Goal: Task Accomplishment & Management: Use online tool/utility

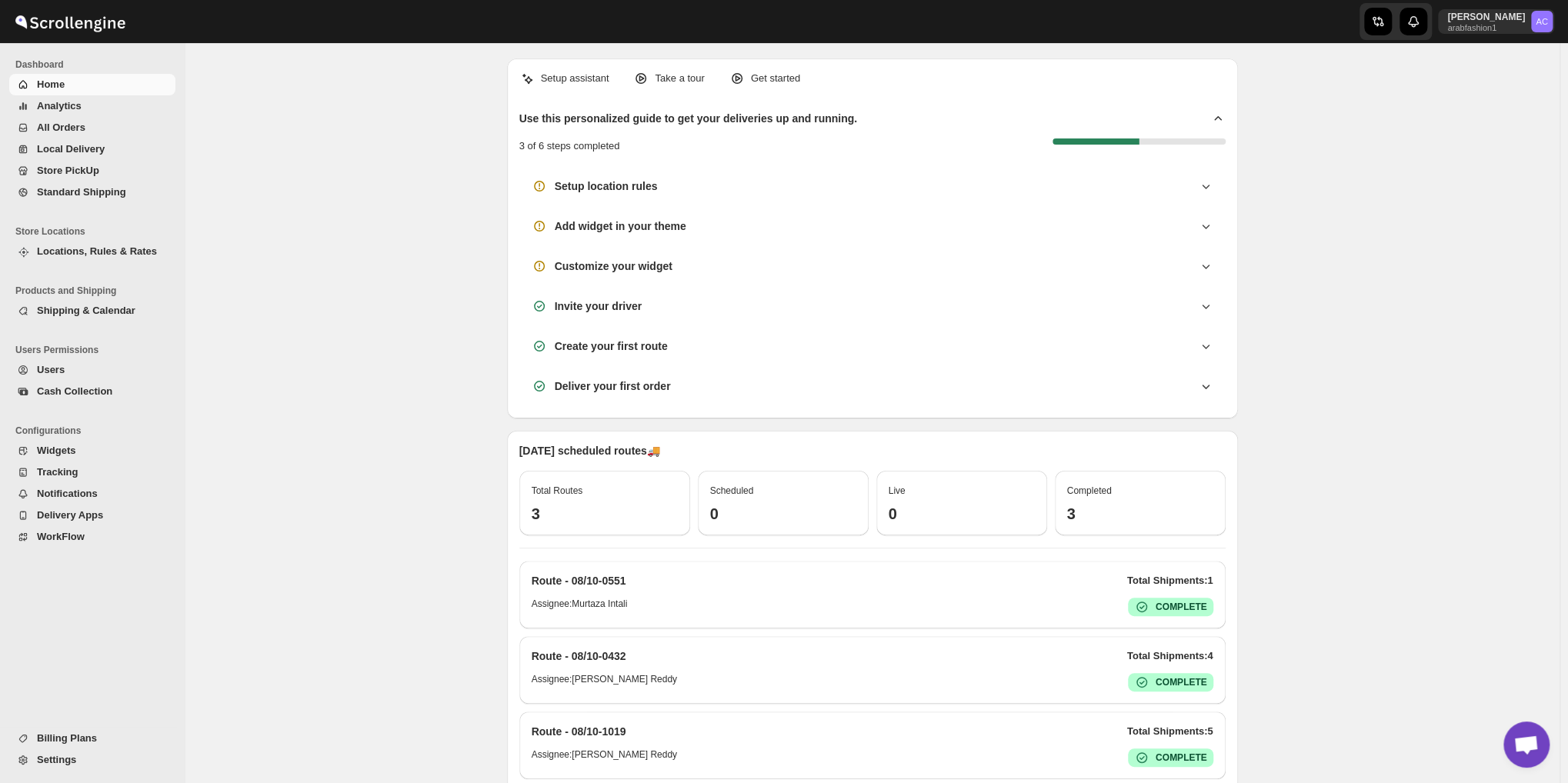
click at [63, 132] on span "All Orders" at bounding box center [61, 127] width 49 height 12
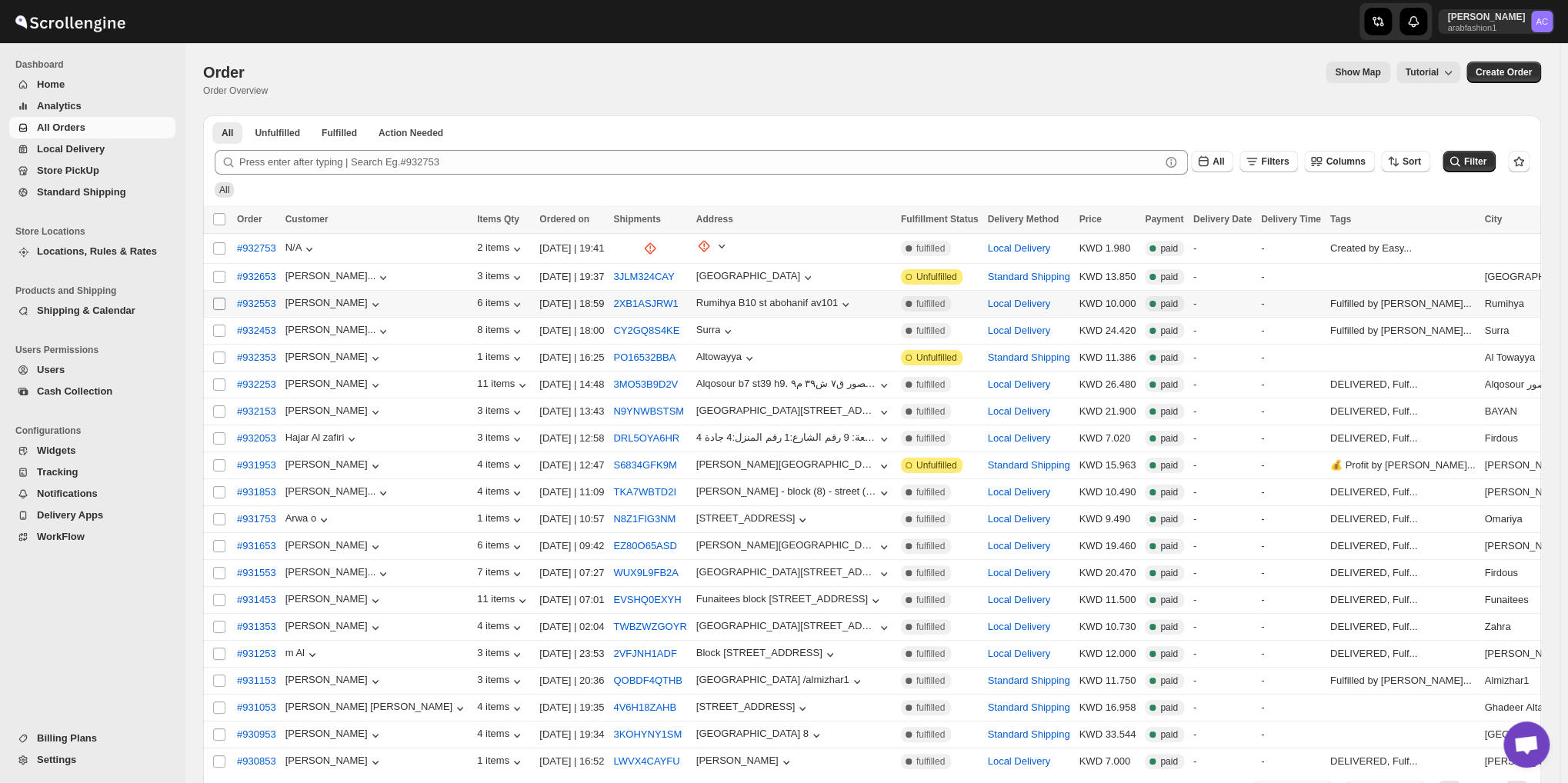
click at [220, 302] on input "Select order" at bounding box center [219, 304] width 12 height 12
checkbox input "true"
click at [216, 326] on input "Select order" at bounding box center [219, 331] width 12 height 12
checkbox input "true"
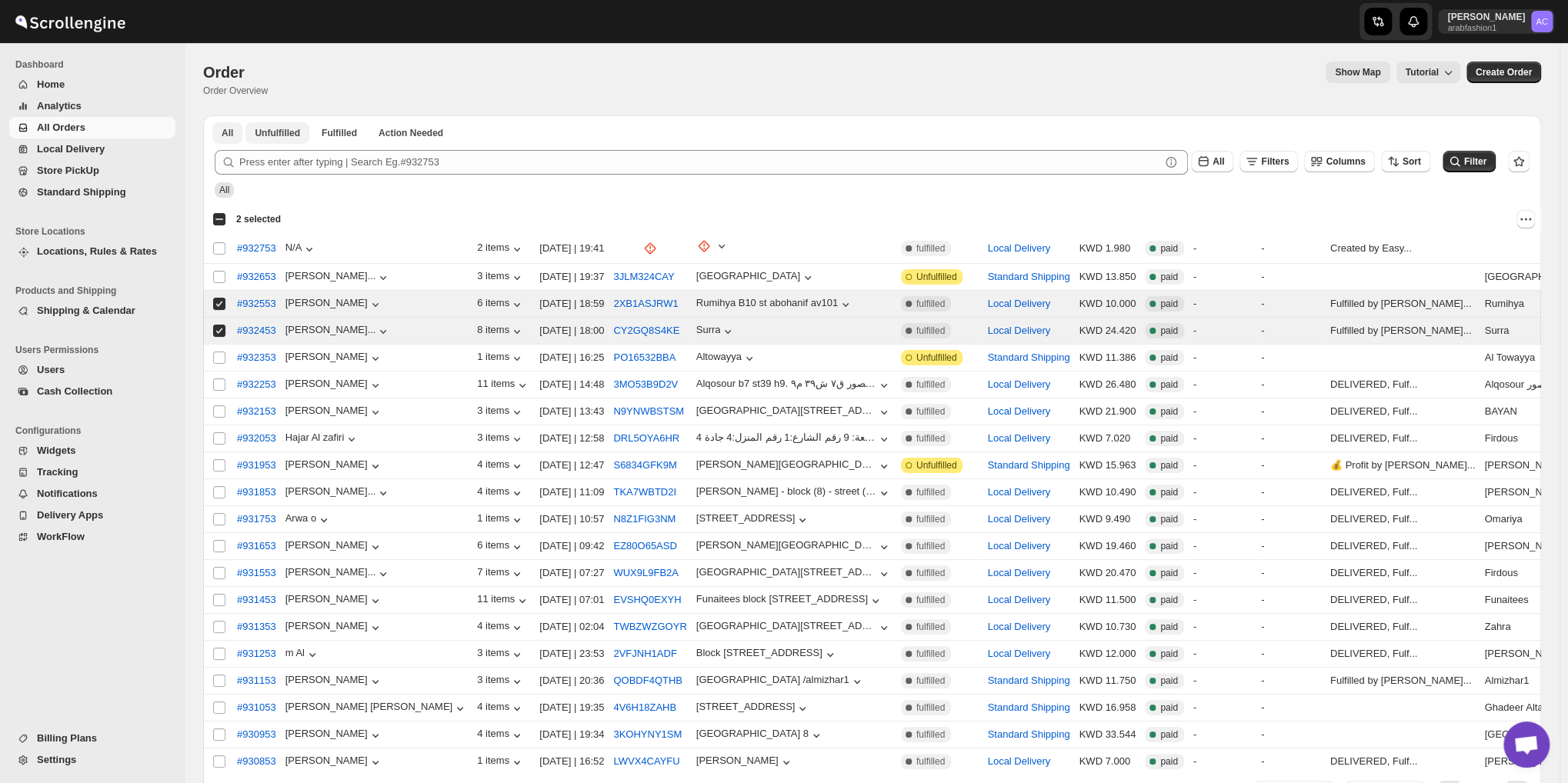
click at [263, 130] on span "Unfulfilled" at bounding box center [276, 133] width 45 height 12
click at [346, 135] on span "Fulfilled" at bounding box center [339, 133] width 35 height 12
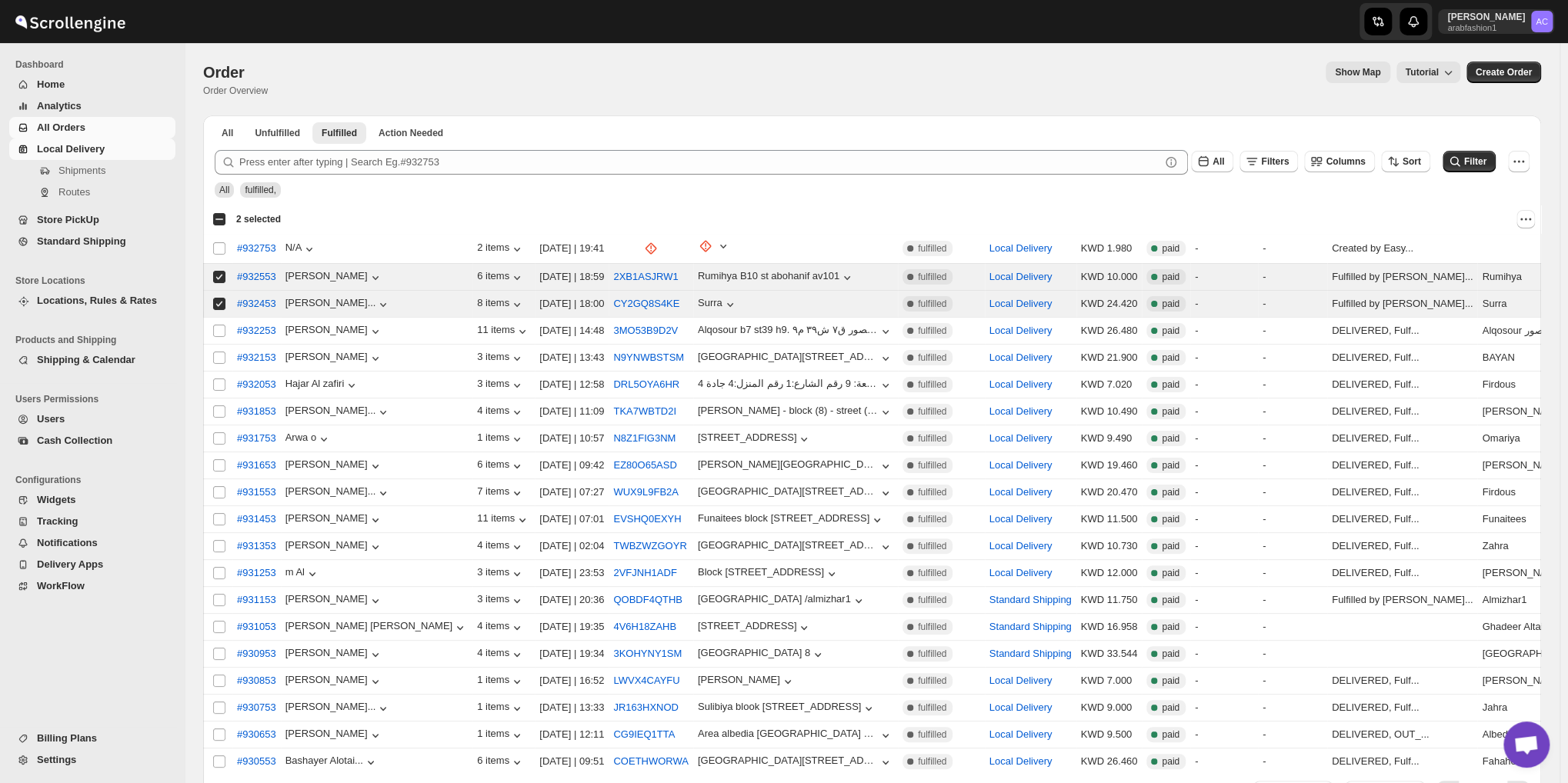
click at [55, 148] on span "Local Delivery" at bounding box center [70, 149] width 67 height 12
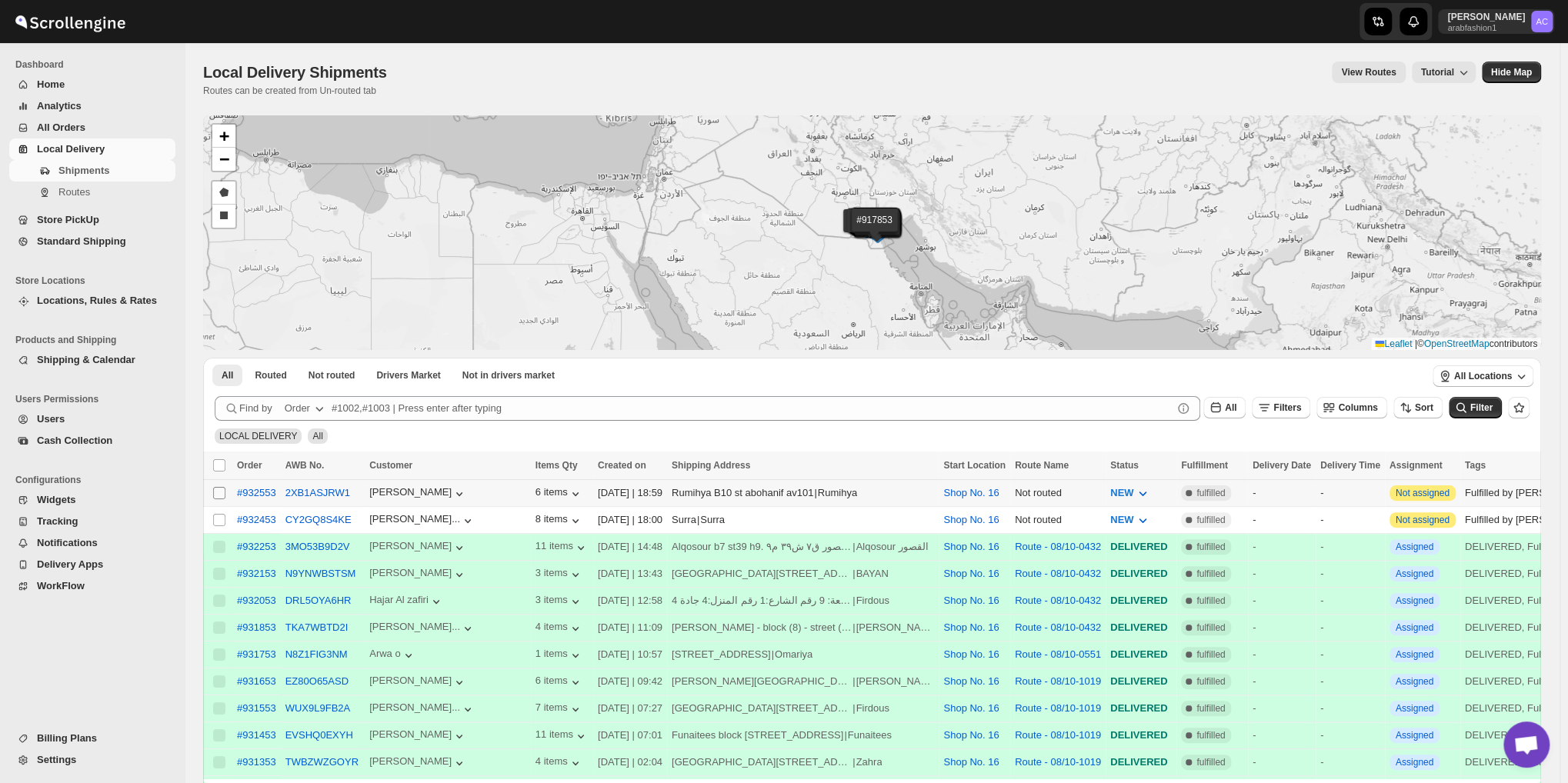
click at [225, 494] on span at bounding box center [219, 493] width 14 height 14
click at [225, 494] on input "Select shipment" at bounding box center [219, 493] width 12 height 12
checkbox input "false"
click at [214, 524] on input "Select shipment" at bounding box center [219, 519] width 12 height 12
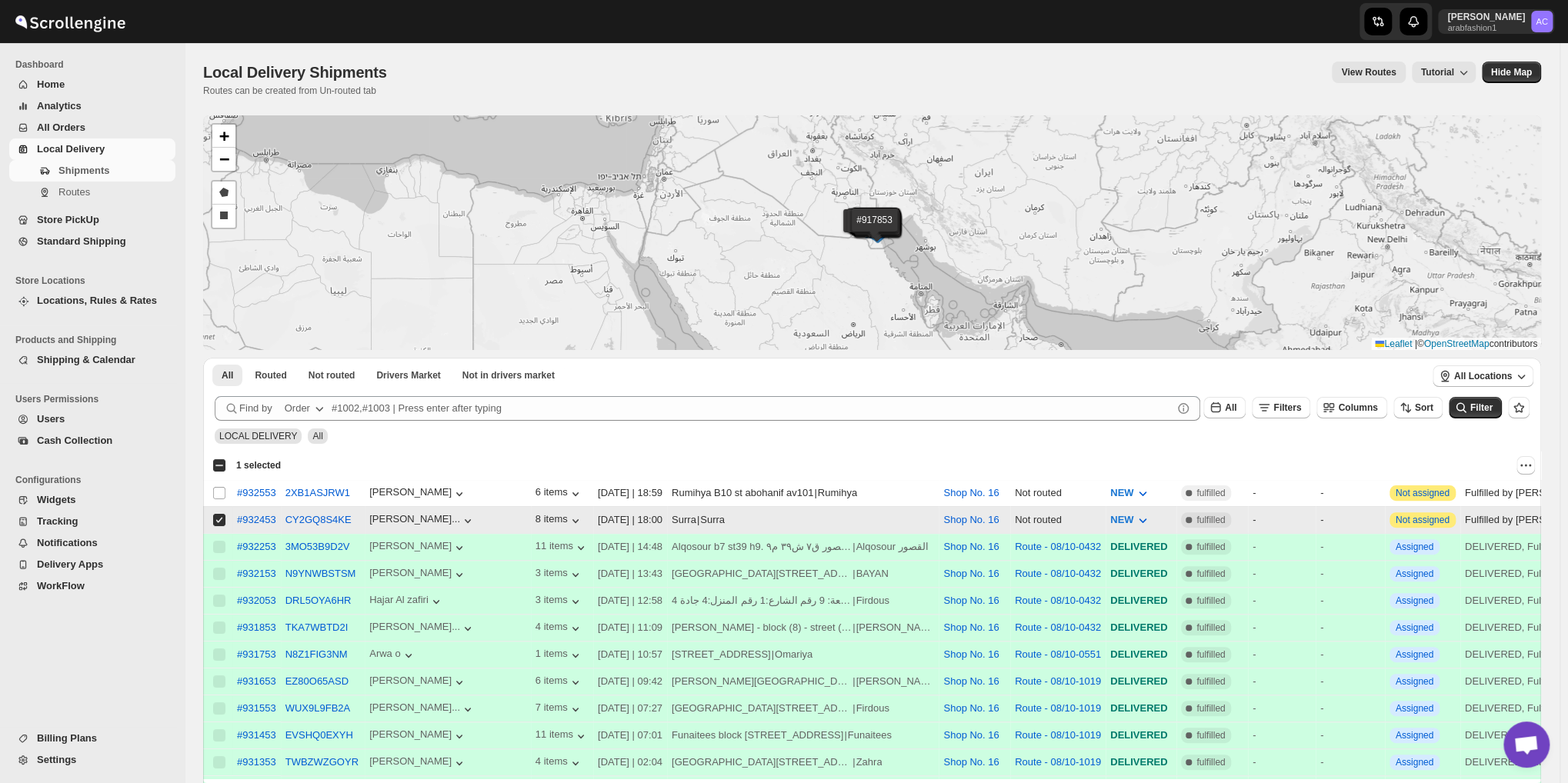
click at [218, 516] on input "Select shipment" at bounding box center [219, 519] width 12 height 12
checkbox input "false"
click at [223, 490] on input "Select shipment" at bounding box center [219, 493] width 12 height 12
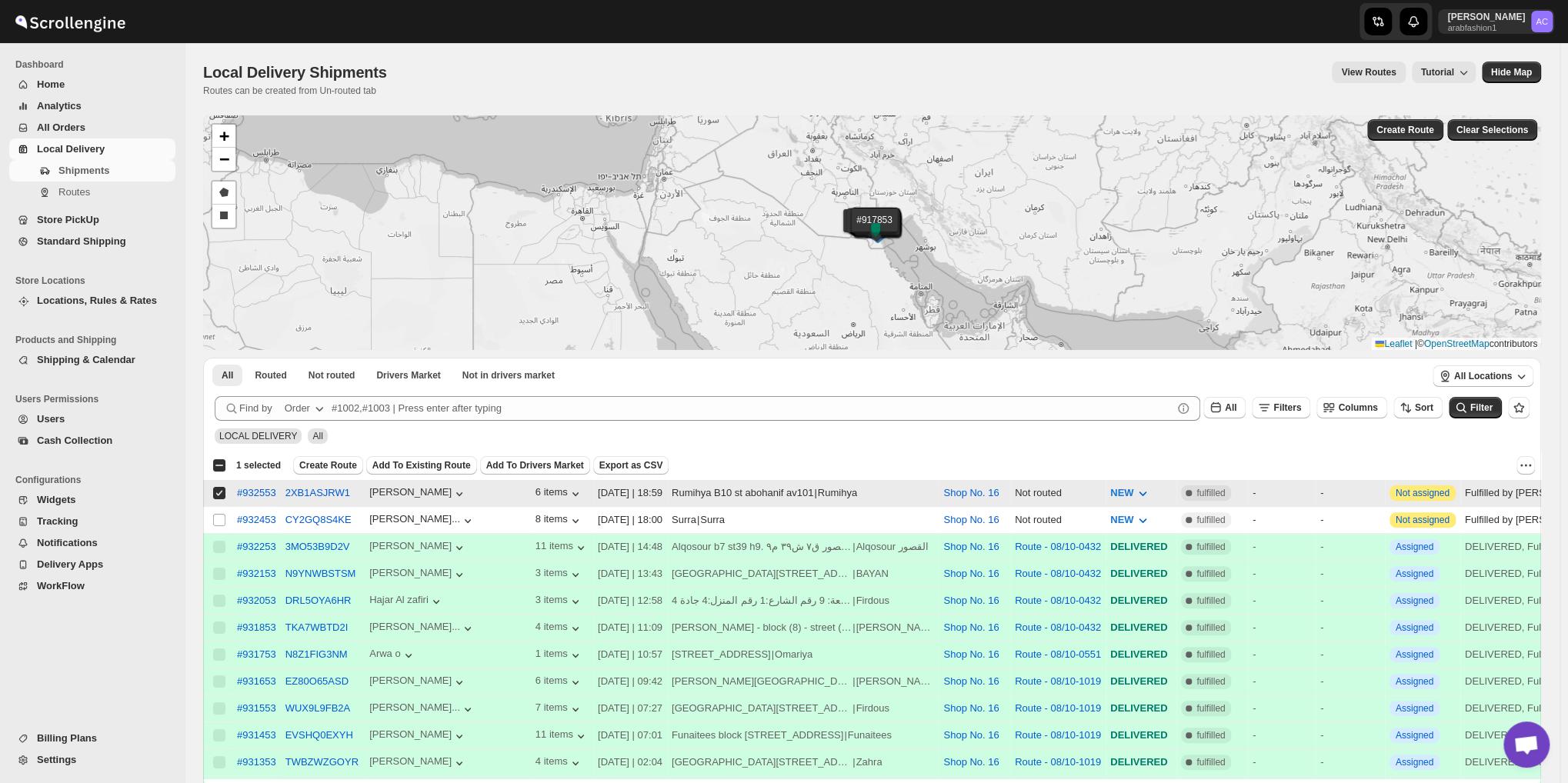
click at [218, 493] on input "Select shipment" at bounding box center [219, 493] width 12 height 12
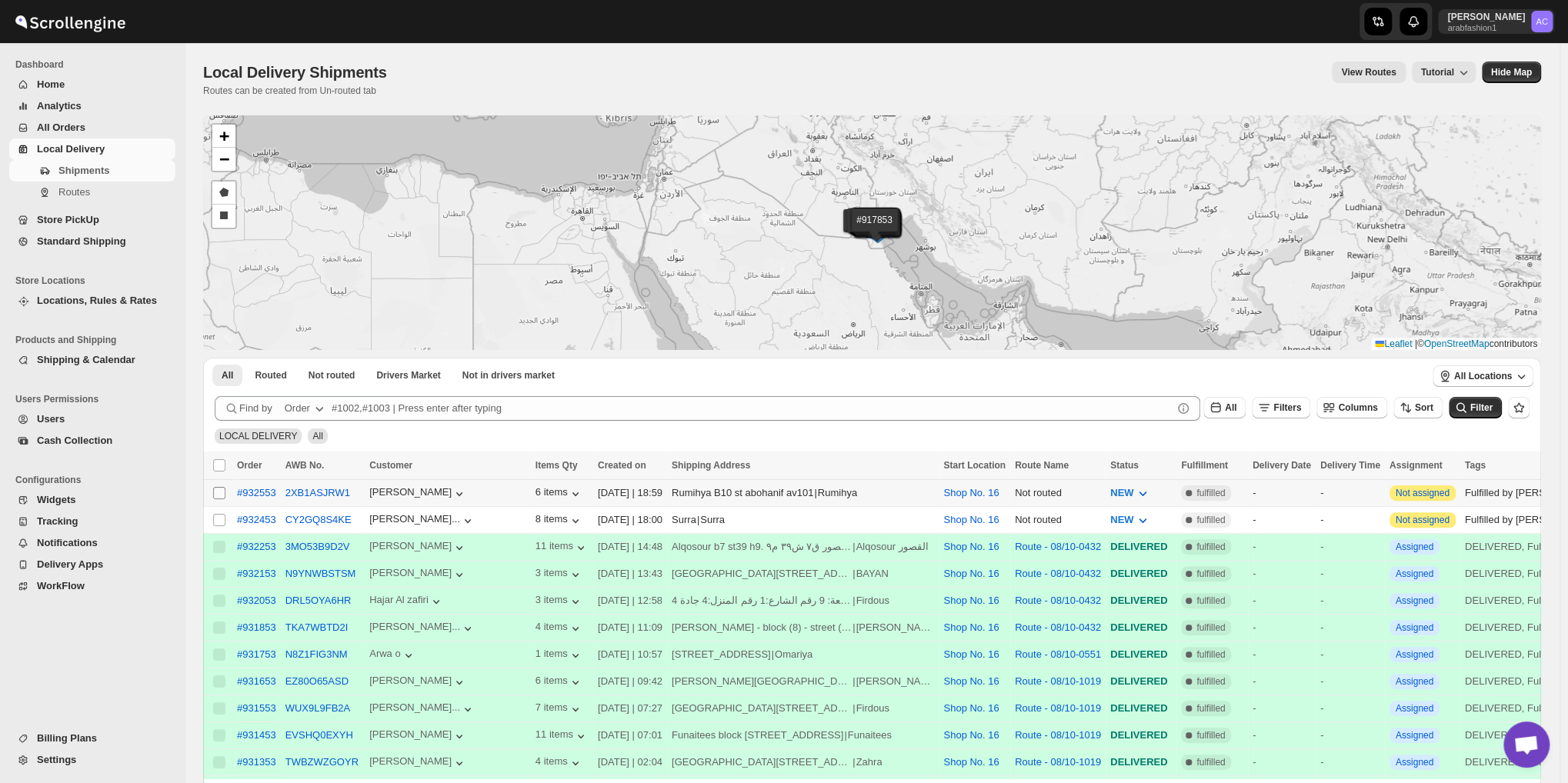
click at [222, 498] on span at bounding box center [219, 493] width 14 height 14
click at [222, 498] on input "Select shipment" at bounding box center [219, 493] width 12 height 12
click at [215, 490] on input "Select shipment" at bounding box center [219, 493] width 12 height 12
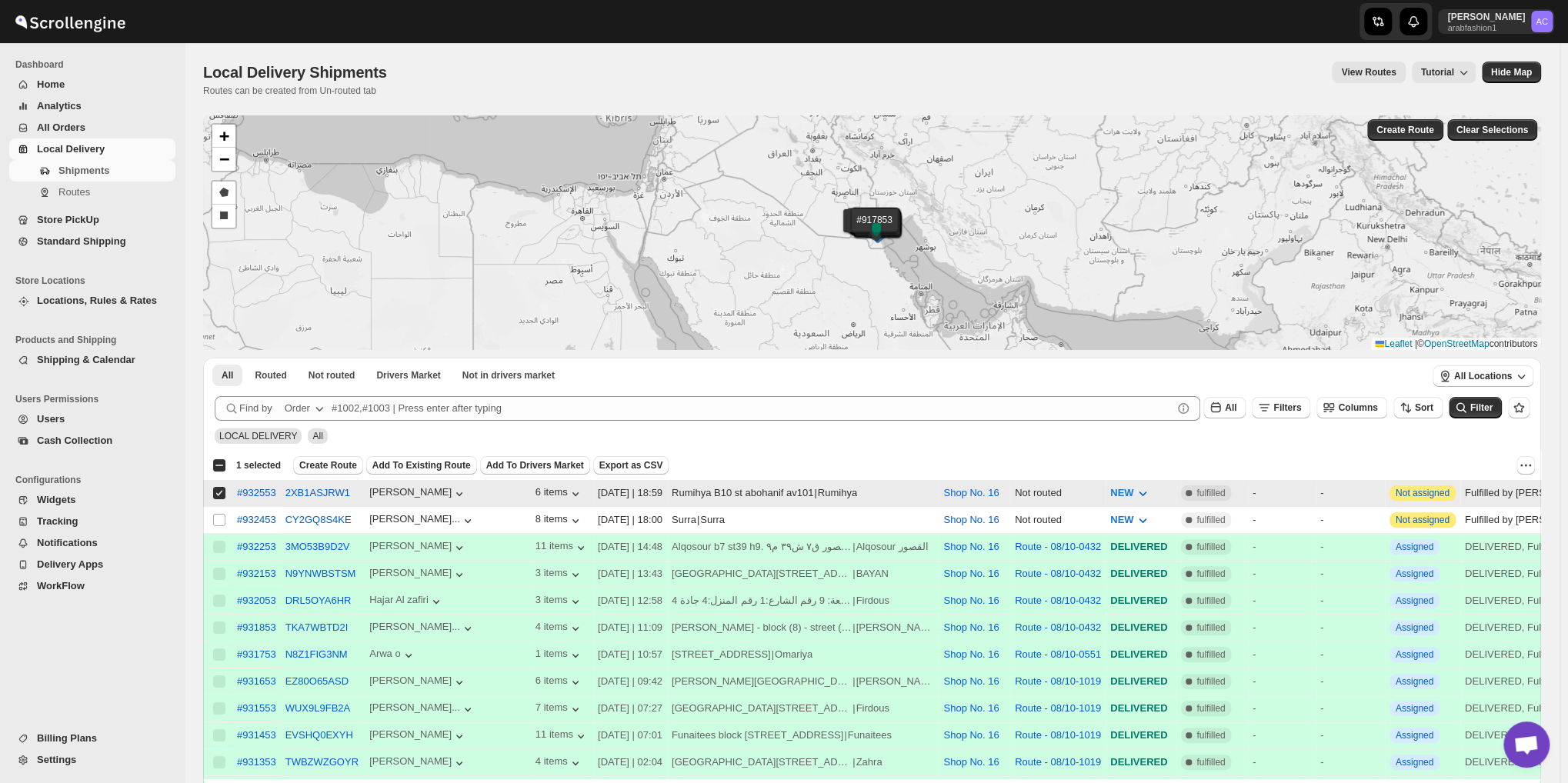
click at [216, 492] on input "Select shipment" at bounding box center [219, 493] width 12 height 12
checkbox input "false"
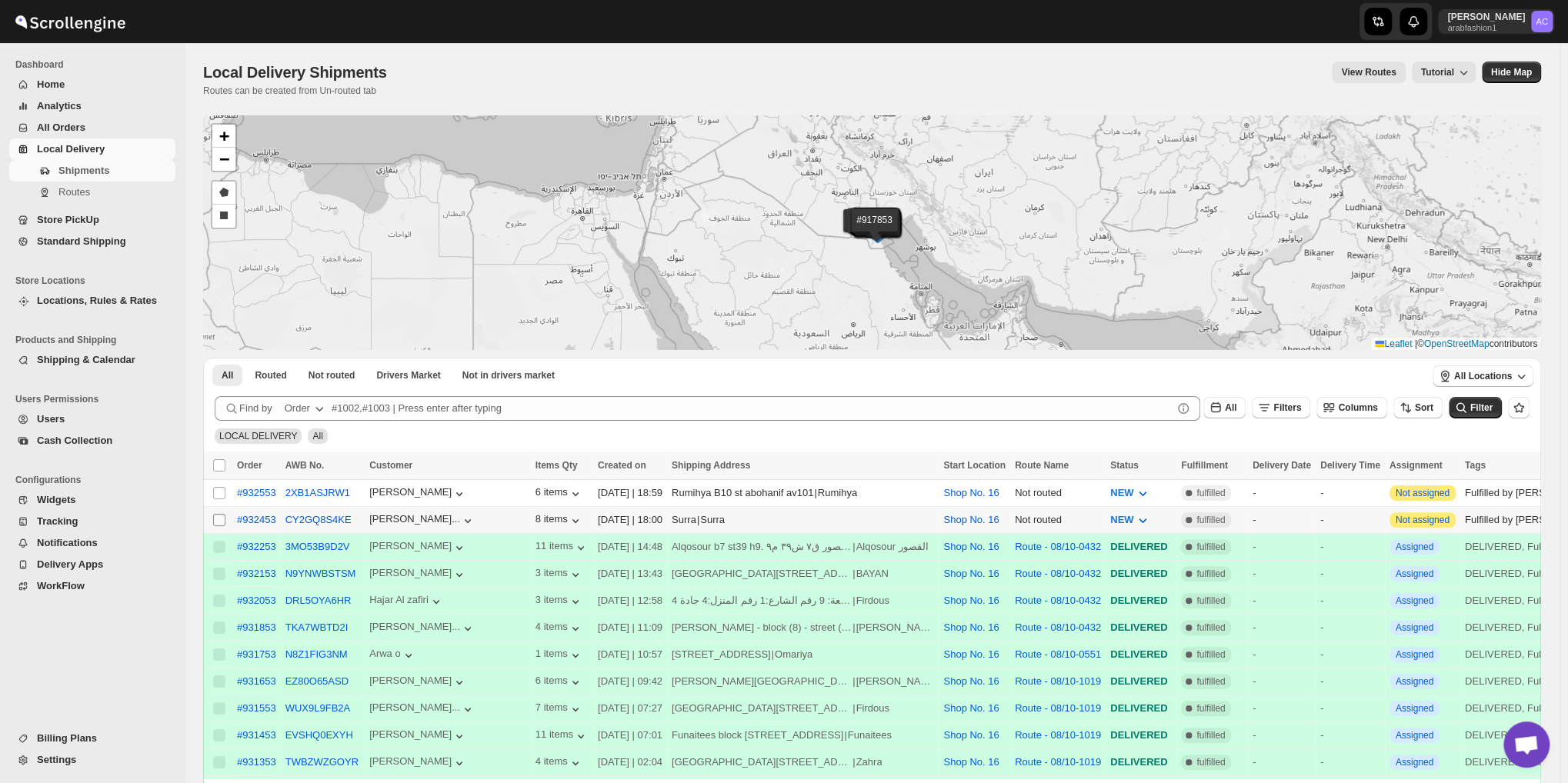
click at [224, 521] on input "Select shipment" at bounding box center [219, 519] width 12 height 12
click at [222, 520] on input "Select shipment" at bounding box center [219, 519] width 12 height 12
checkbox input "false"
click at [218, 466] on input "Select all shipments" at bounding box center [219, 465] width 12 height 12
checkbox input "true"
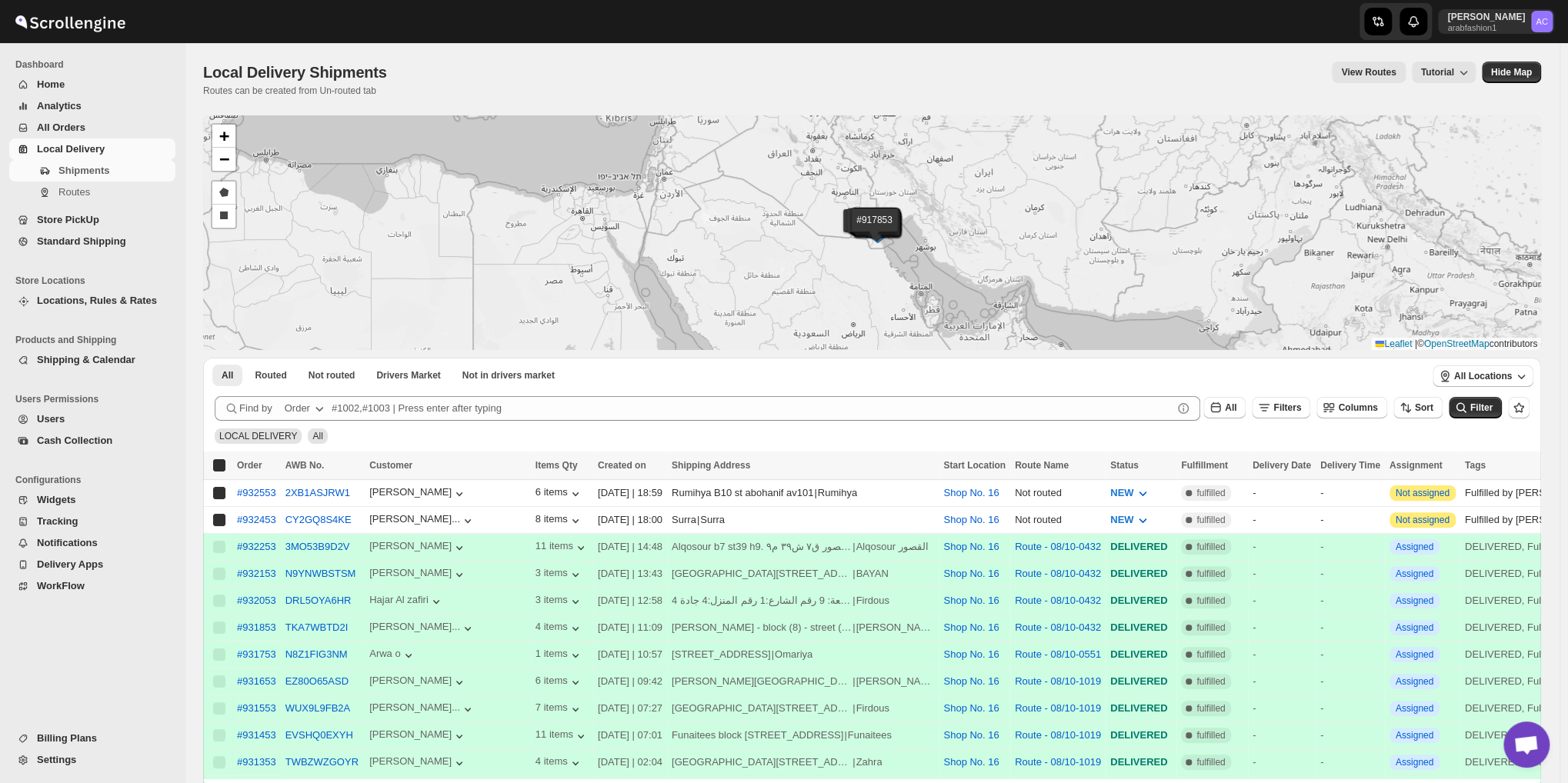
checkbox input "true"
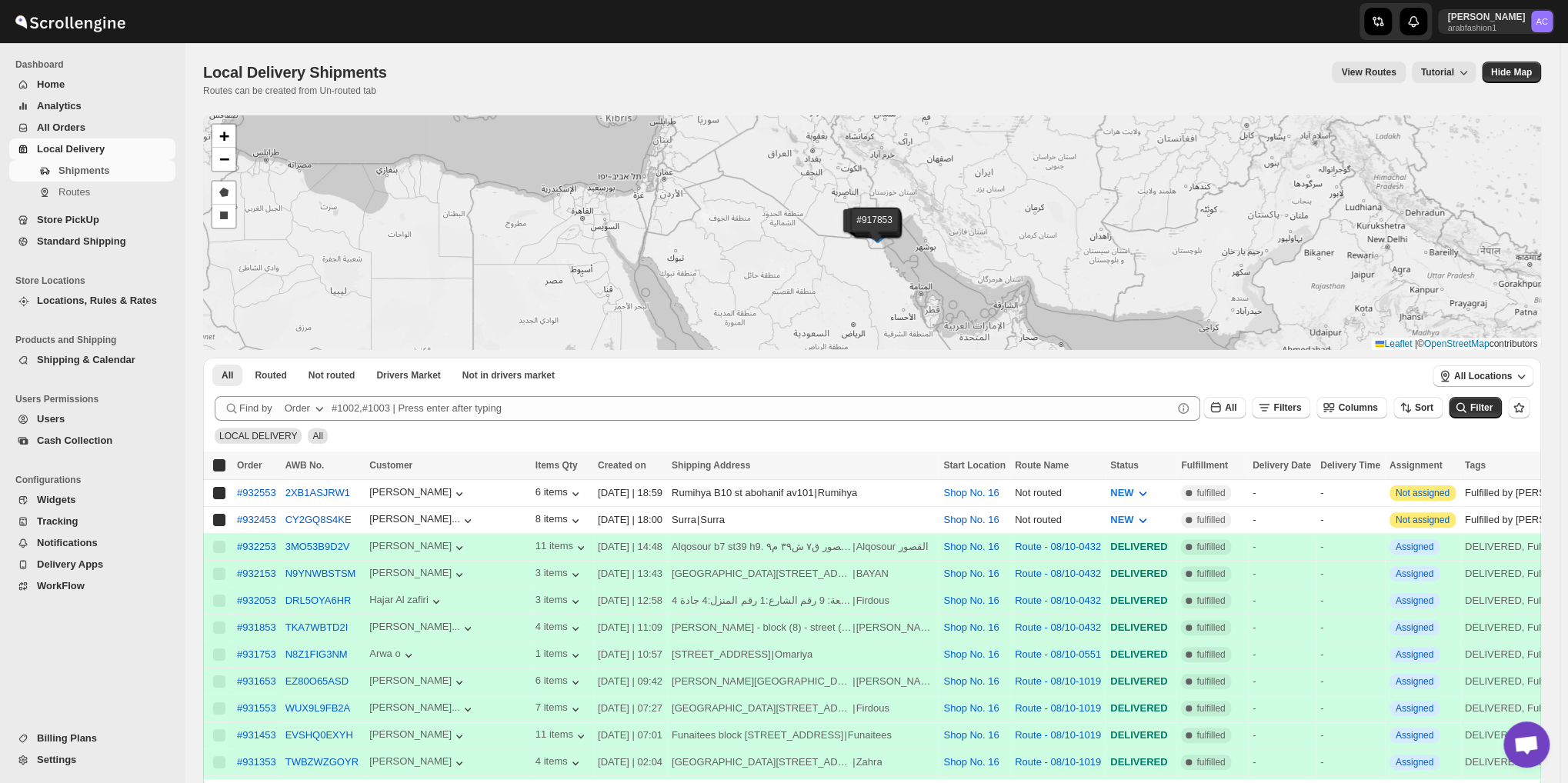
checkbox input "true"
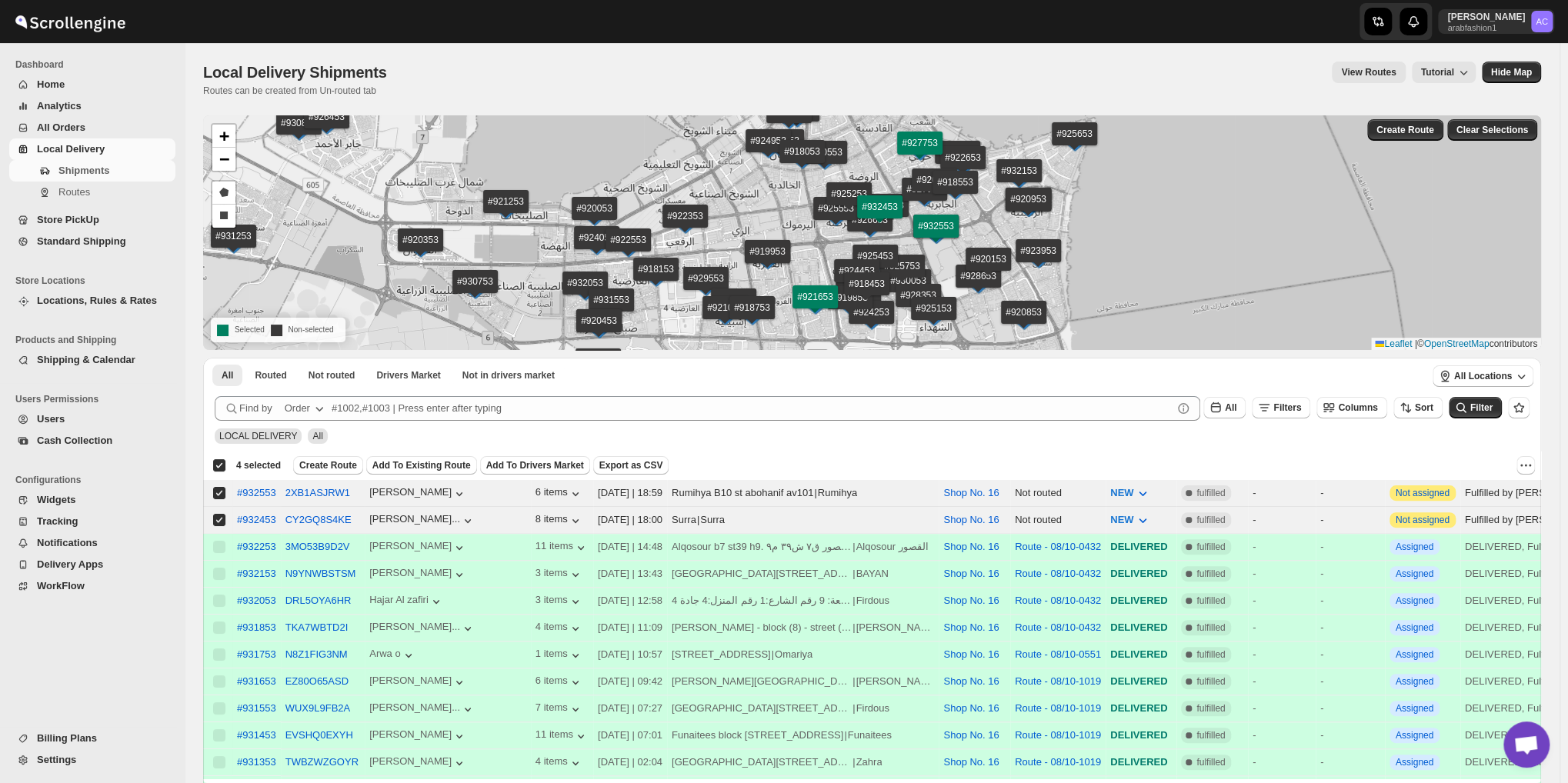
click at [221, 465] on div "Deselect all 4 shipments 4 selected" at bounding box center [247, 465] width 68 height 14
checkbox input "false"
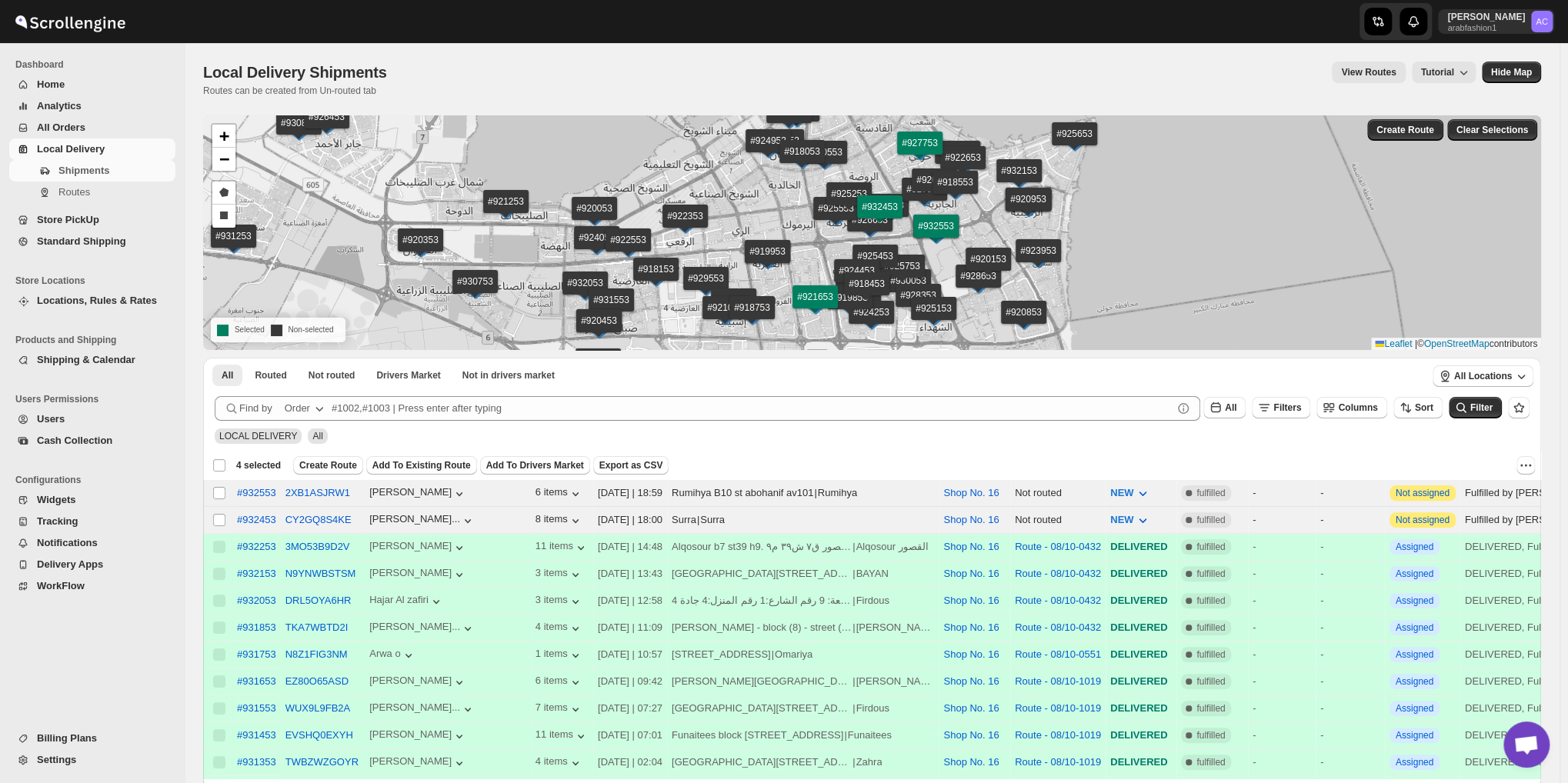
checkbox input "false"
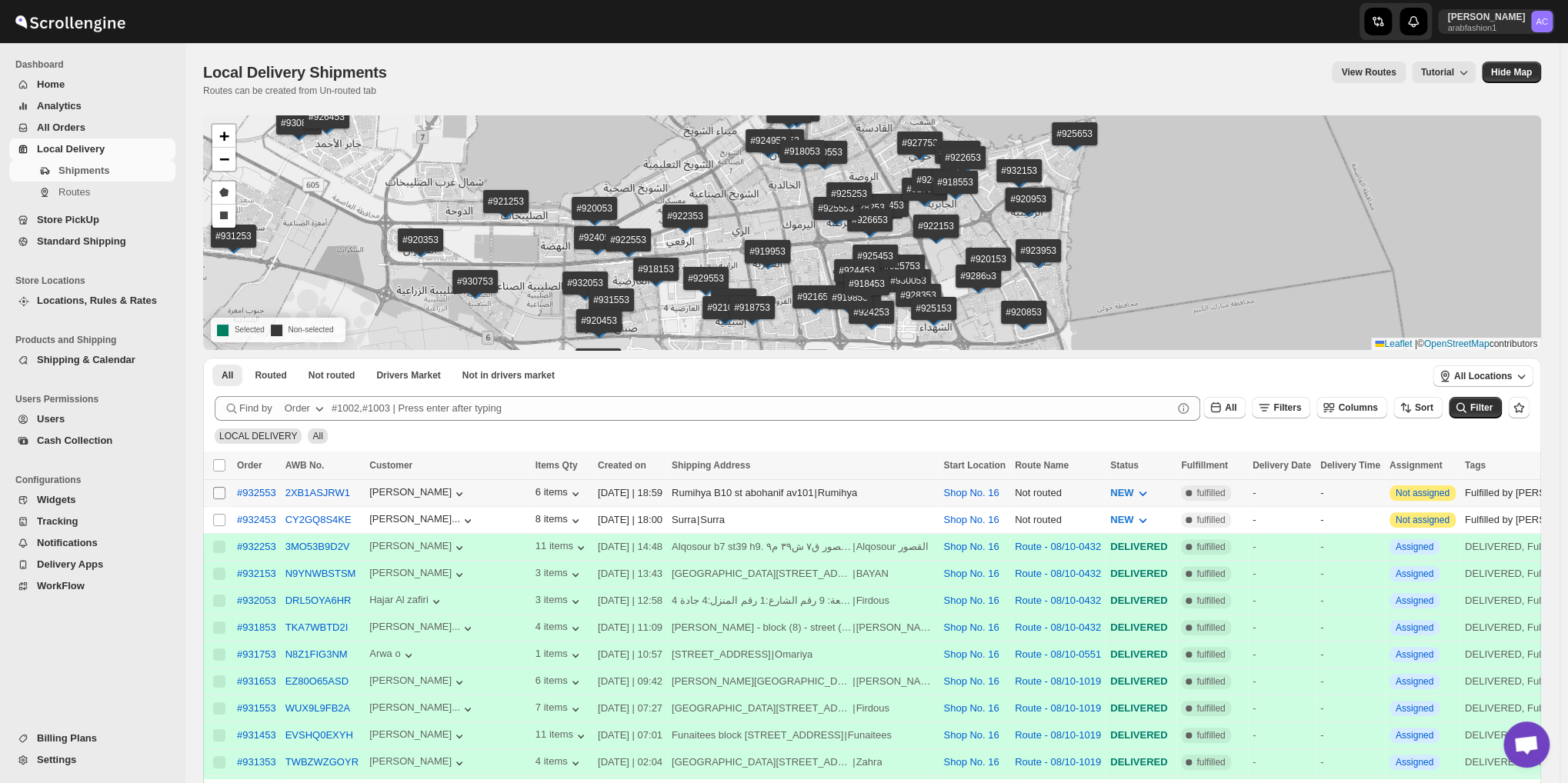
click at [215, 493] on input "Select shipment" at bounding box center [219, 493] width 12 height 12
checkbox input "true"
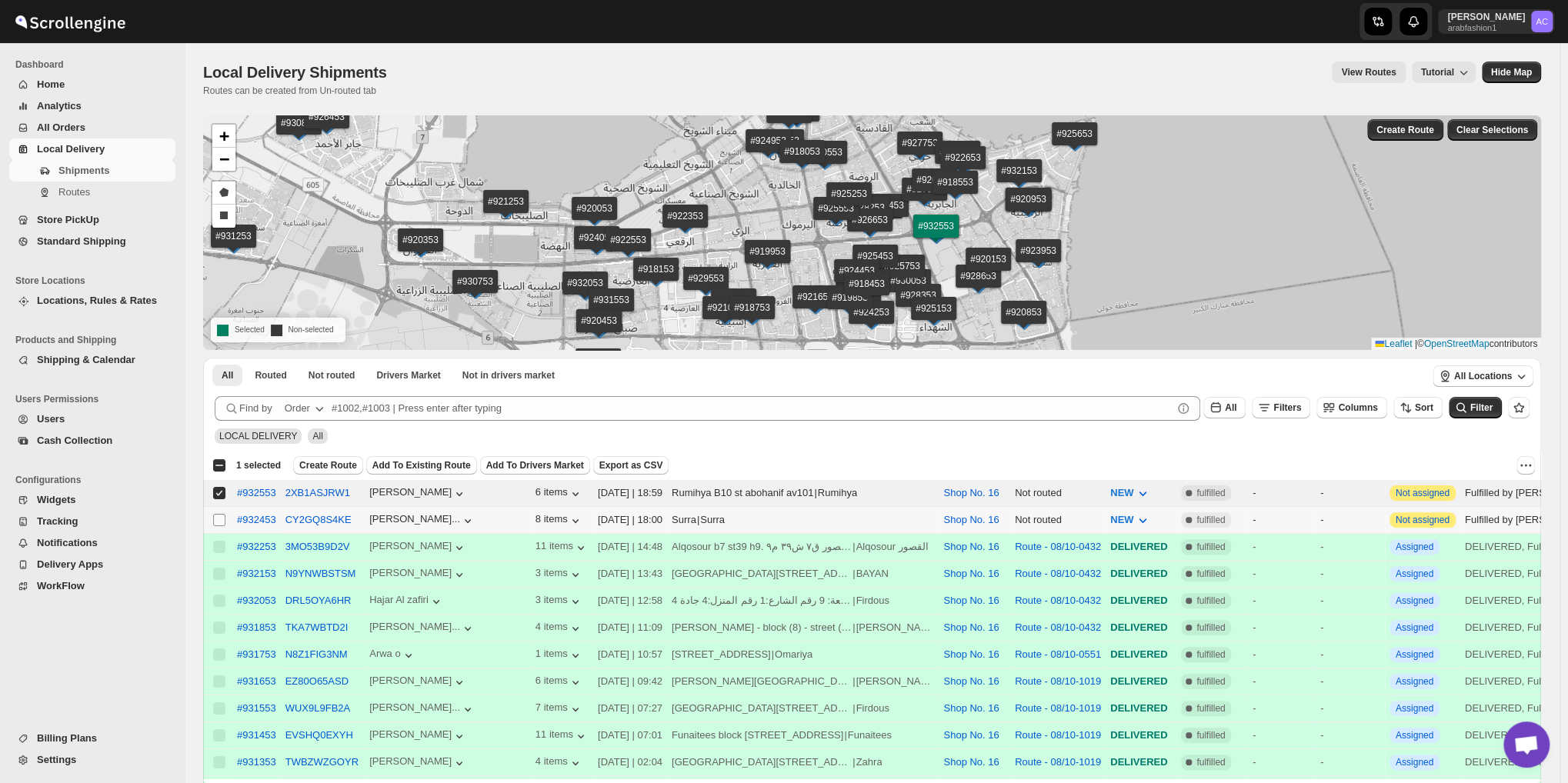
click at [221, 513] on input "Select shipment" at bounding box center [219, 519] width 12 height 12
checkbox input "true"
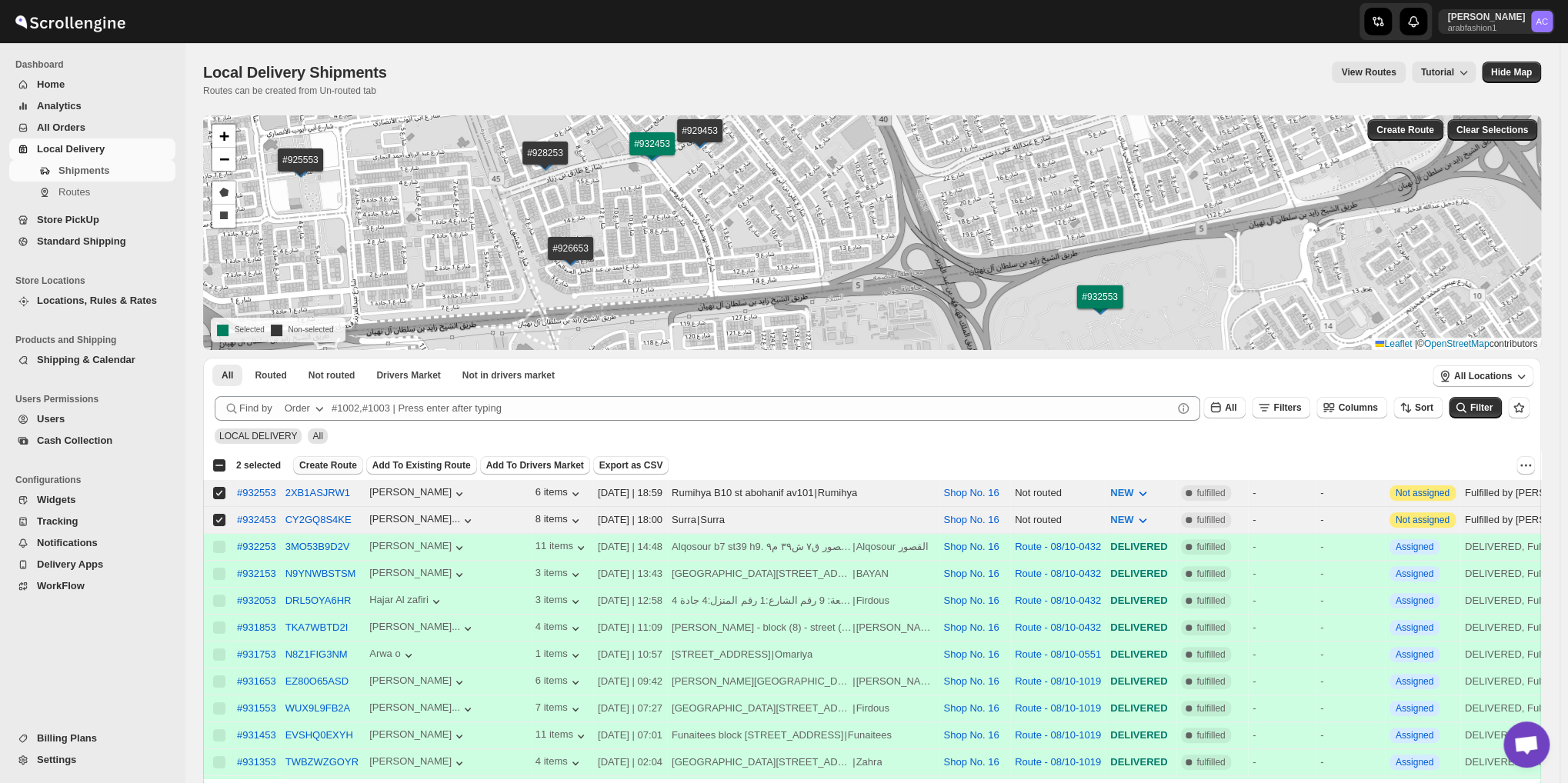
click at [318, 460] on span "Create Route" at bounding box center [328, 465] width 58 height 12
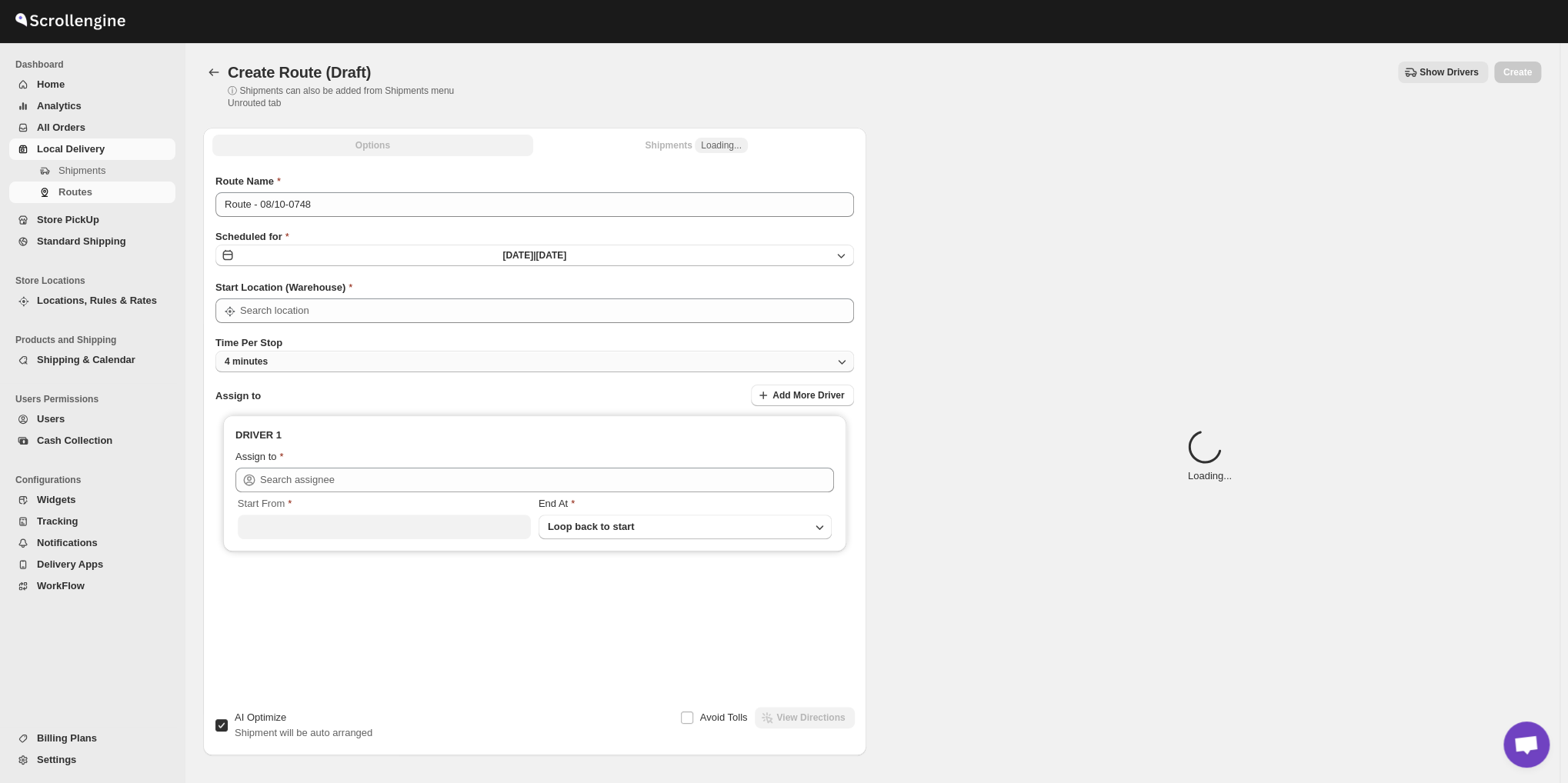
type input "Shop No. 16"
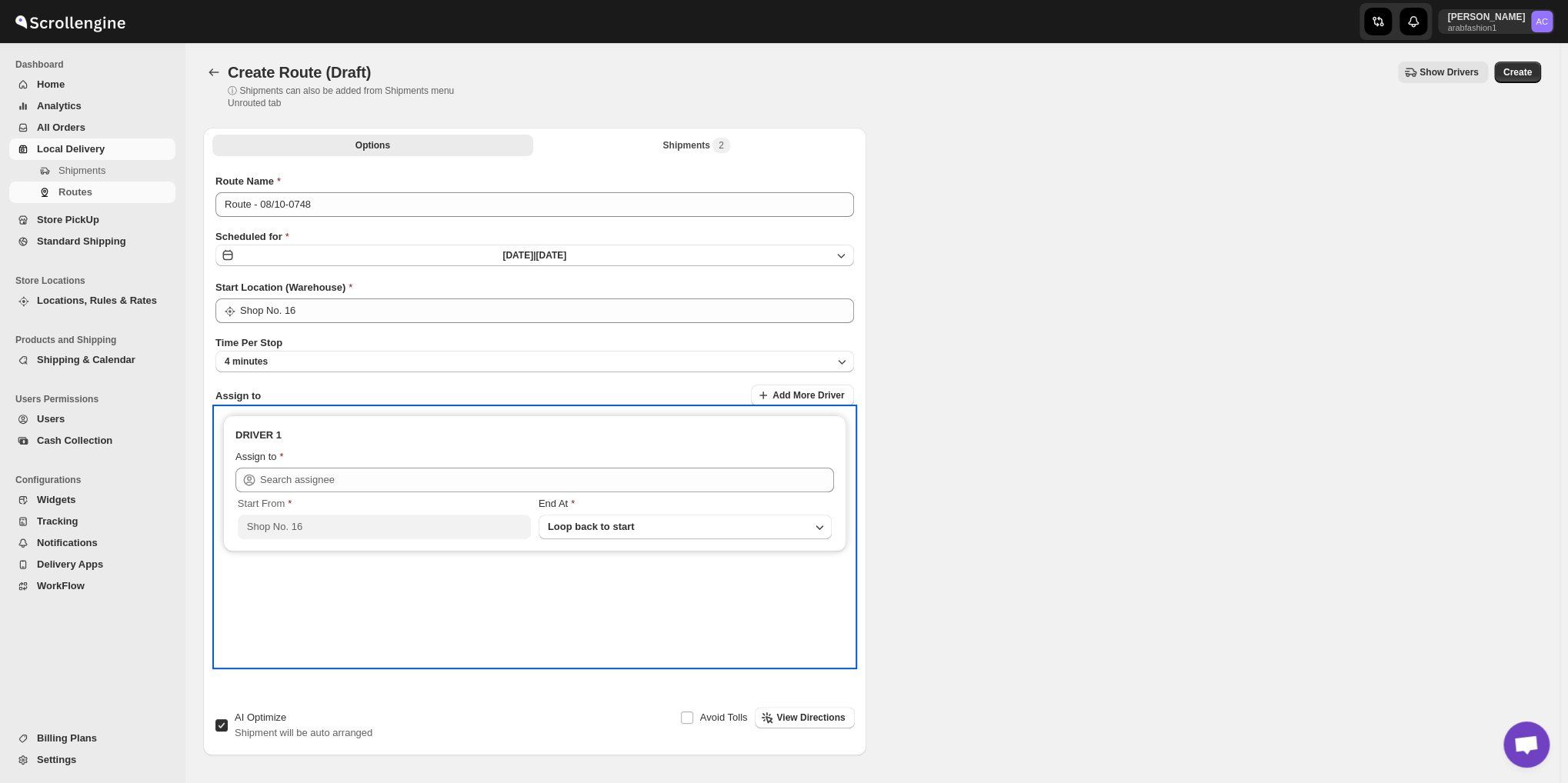
click at [364, 465] on div "Assign to" at bounding box center [535, 459] width 599 height 19
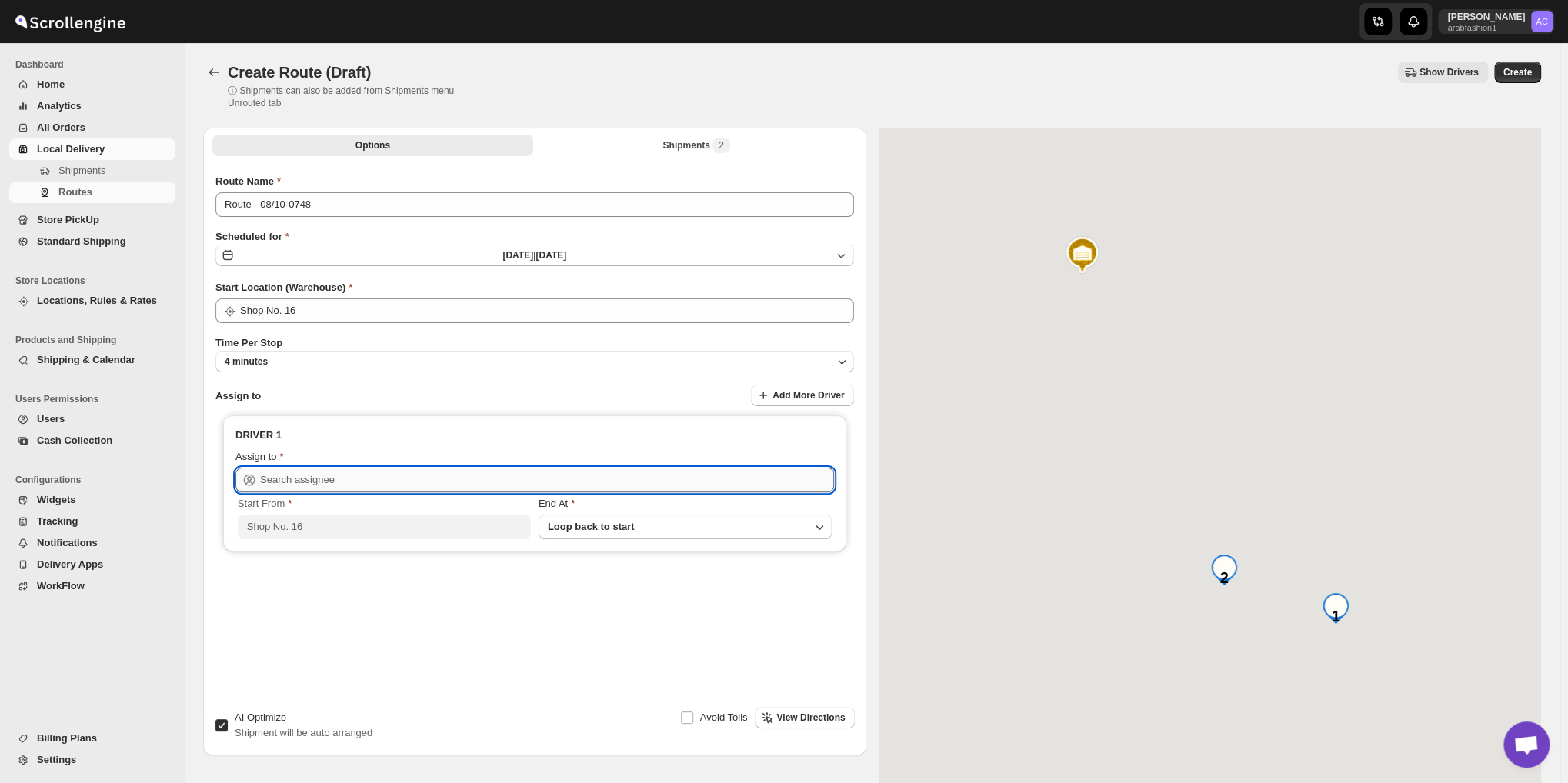
click at [366, 476] on input "text" at bounding box center [547, 479] width 574 height 25
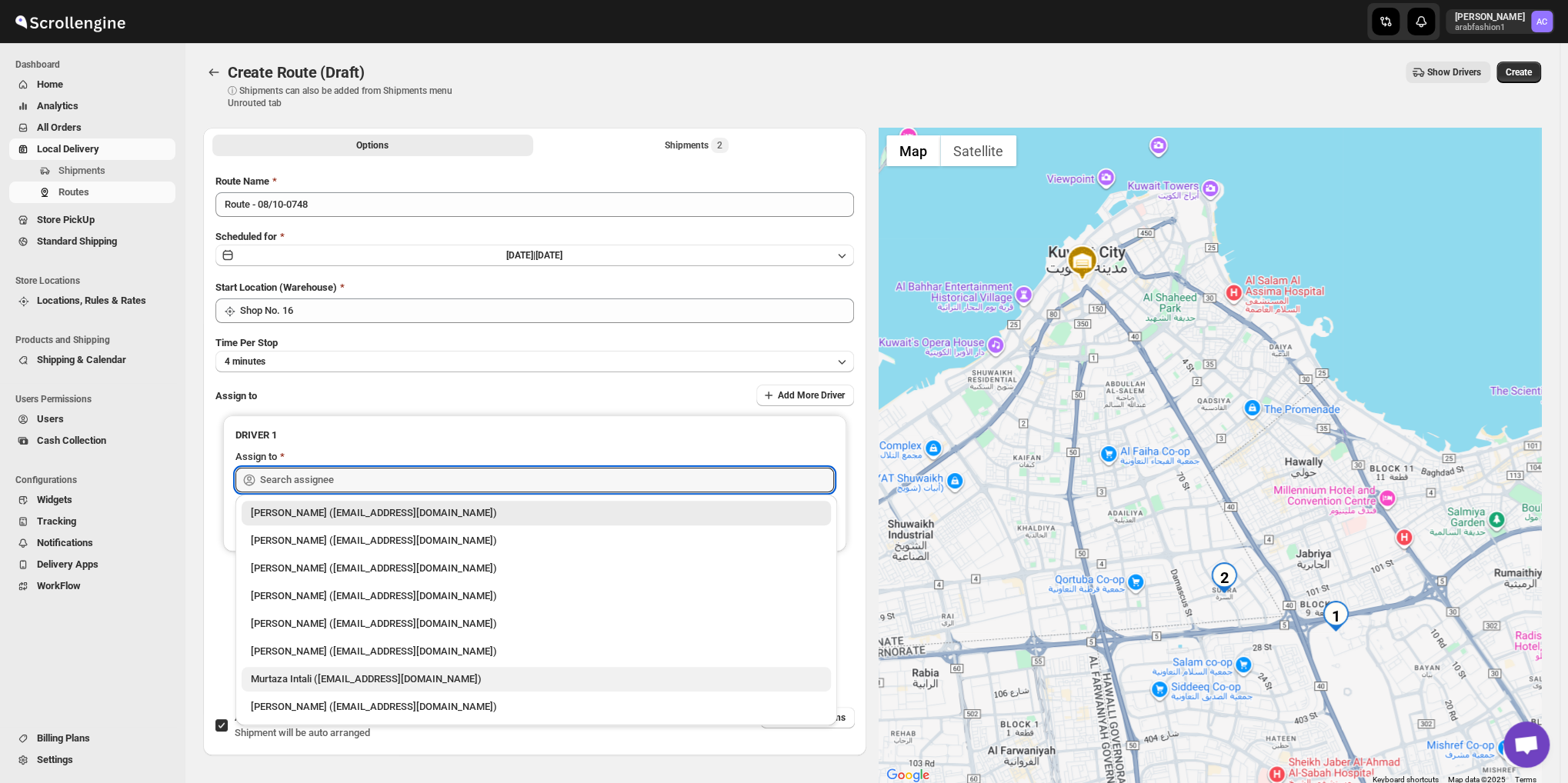
click at [293, 681] on div "Murtaza Intali ([EMAIL_ADDRESS][DOMAIN_NAME])" at bounding box center [536, 679] width 571 height 15
type input "Murtaza Intali ([EMAIL_ADDRESS][DOMAIN_NAME])"
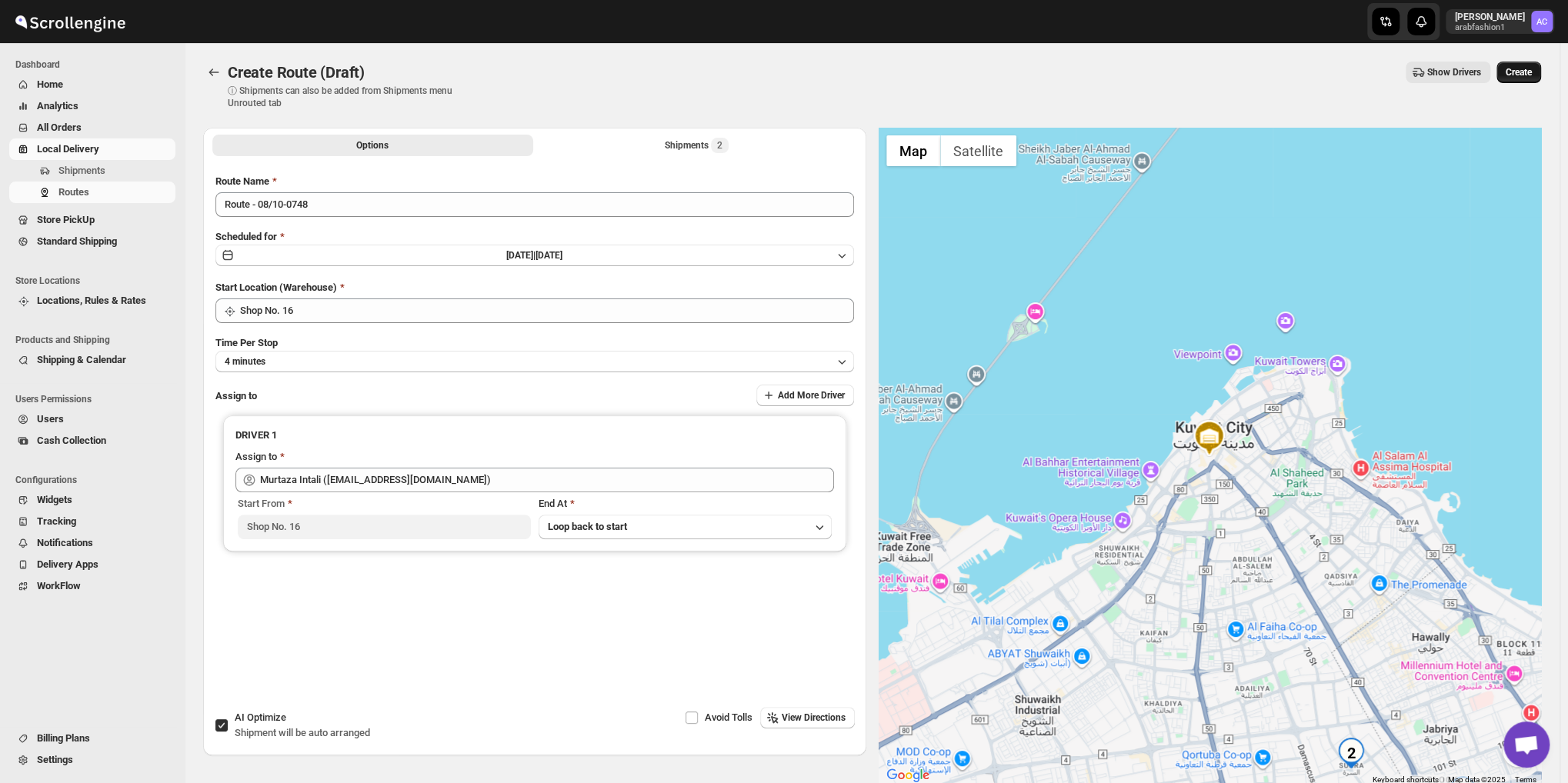
click at [1525, 63] on button "Create" at bounding box center [1519, 72] width 44 height 21
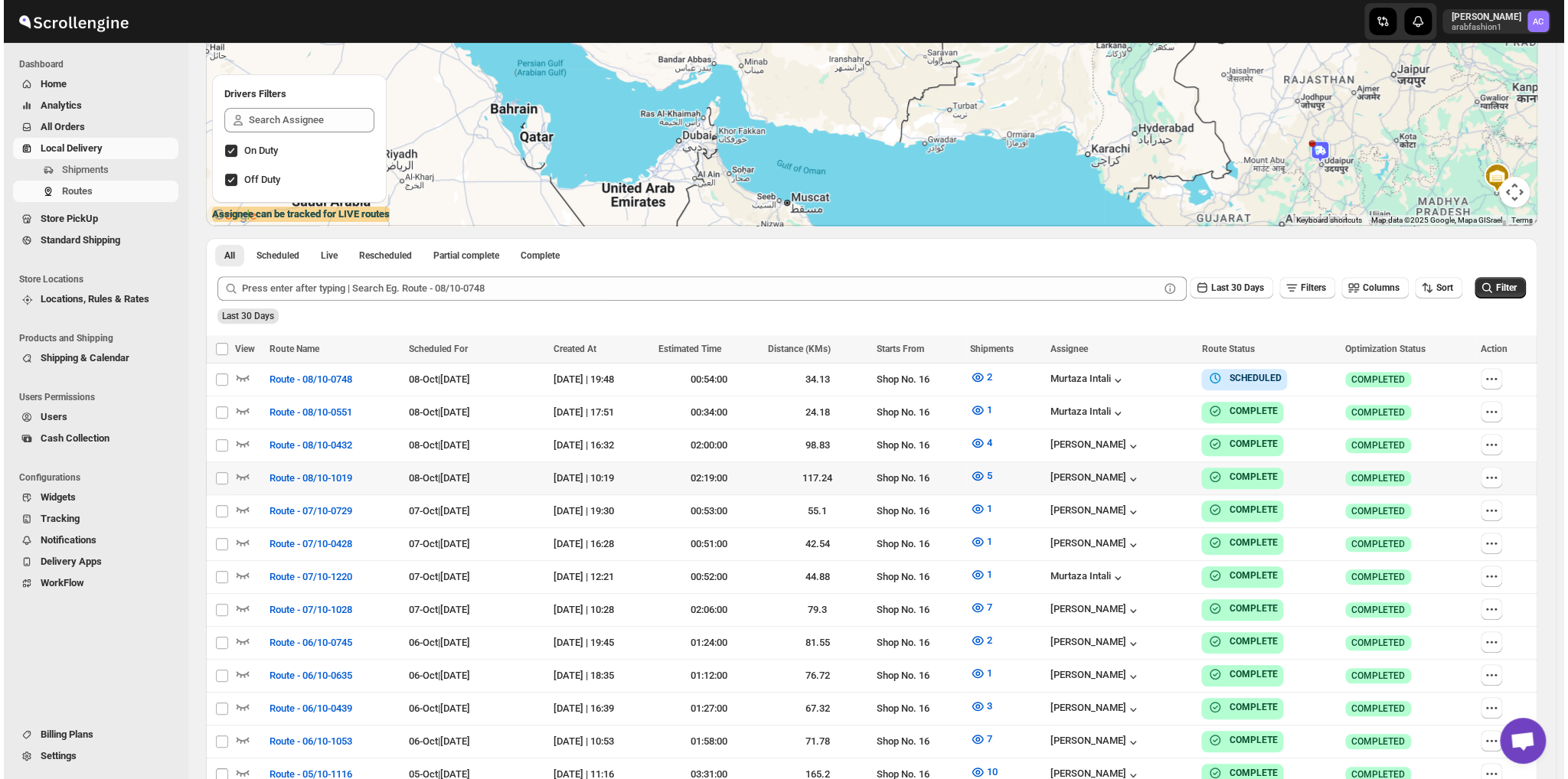
scroll to position [255, 0]
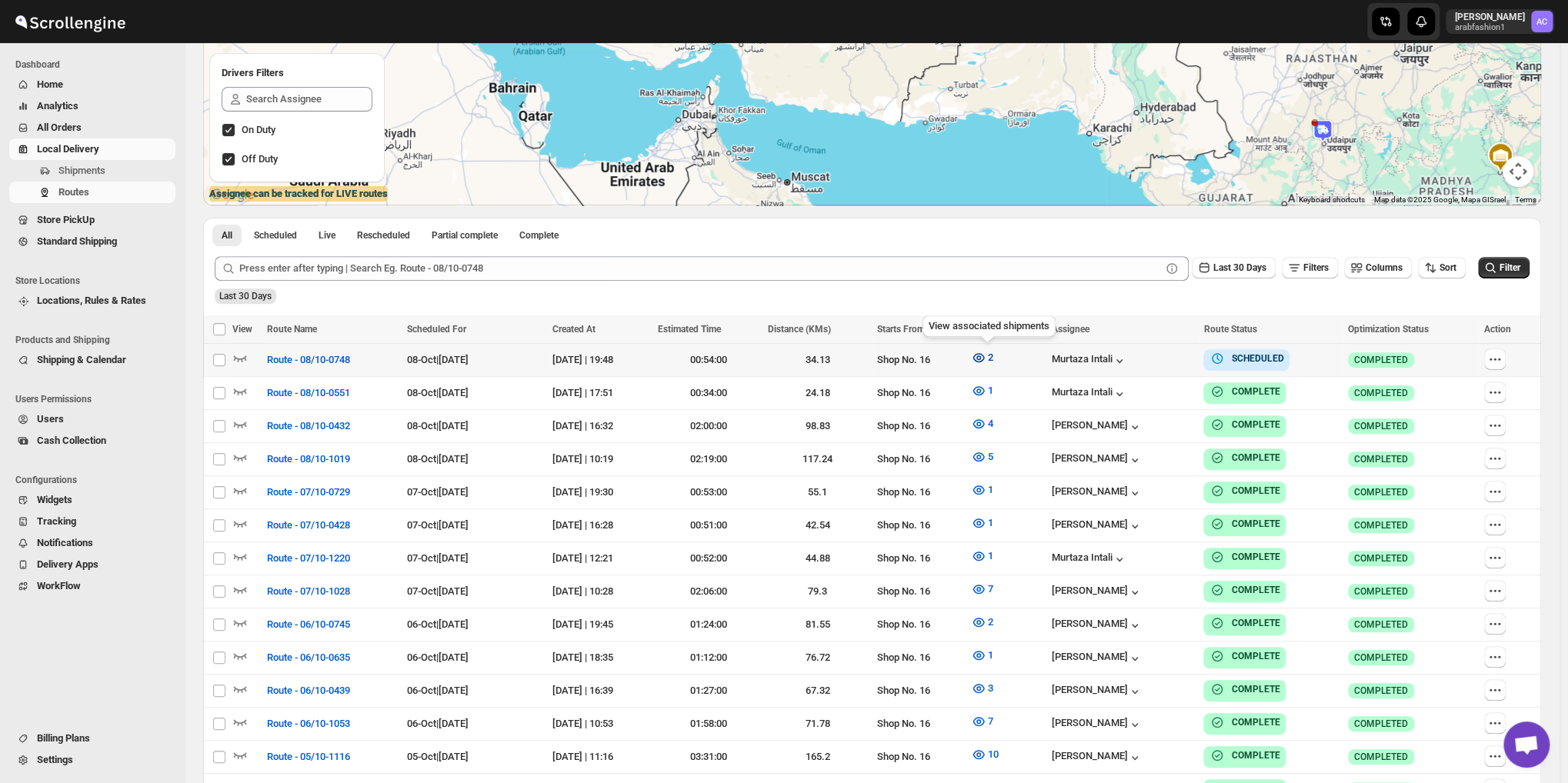
click at [984, 357] on icon "button" at bounding box center [979, 357] width 15 height 15
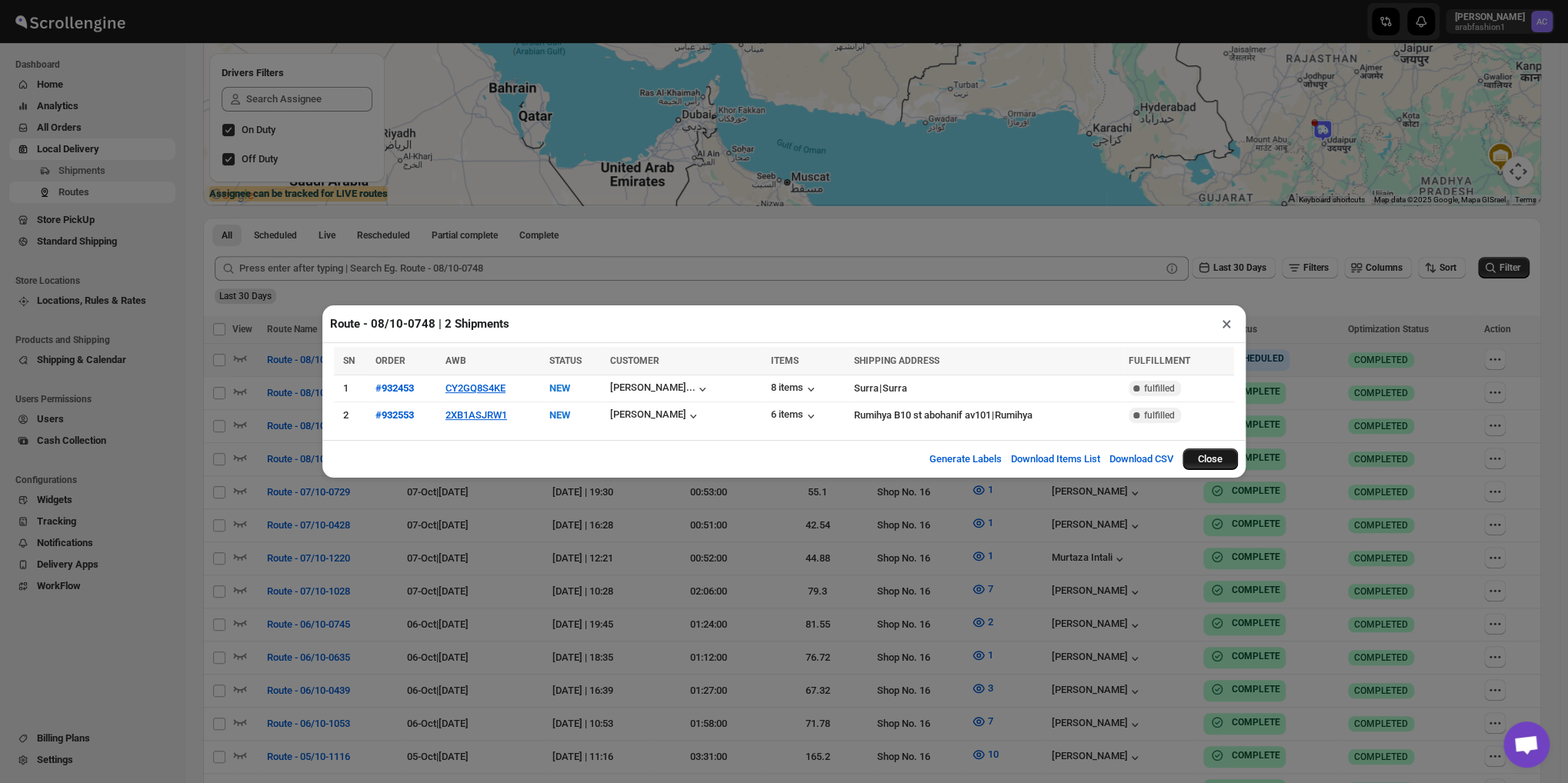
click at [1225, 456] on button "Close" at bounding box center [1210, 459] width 55 height 21
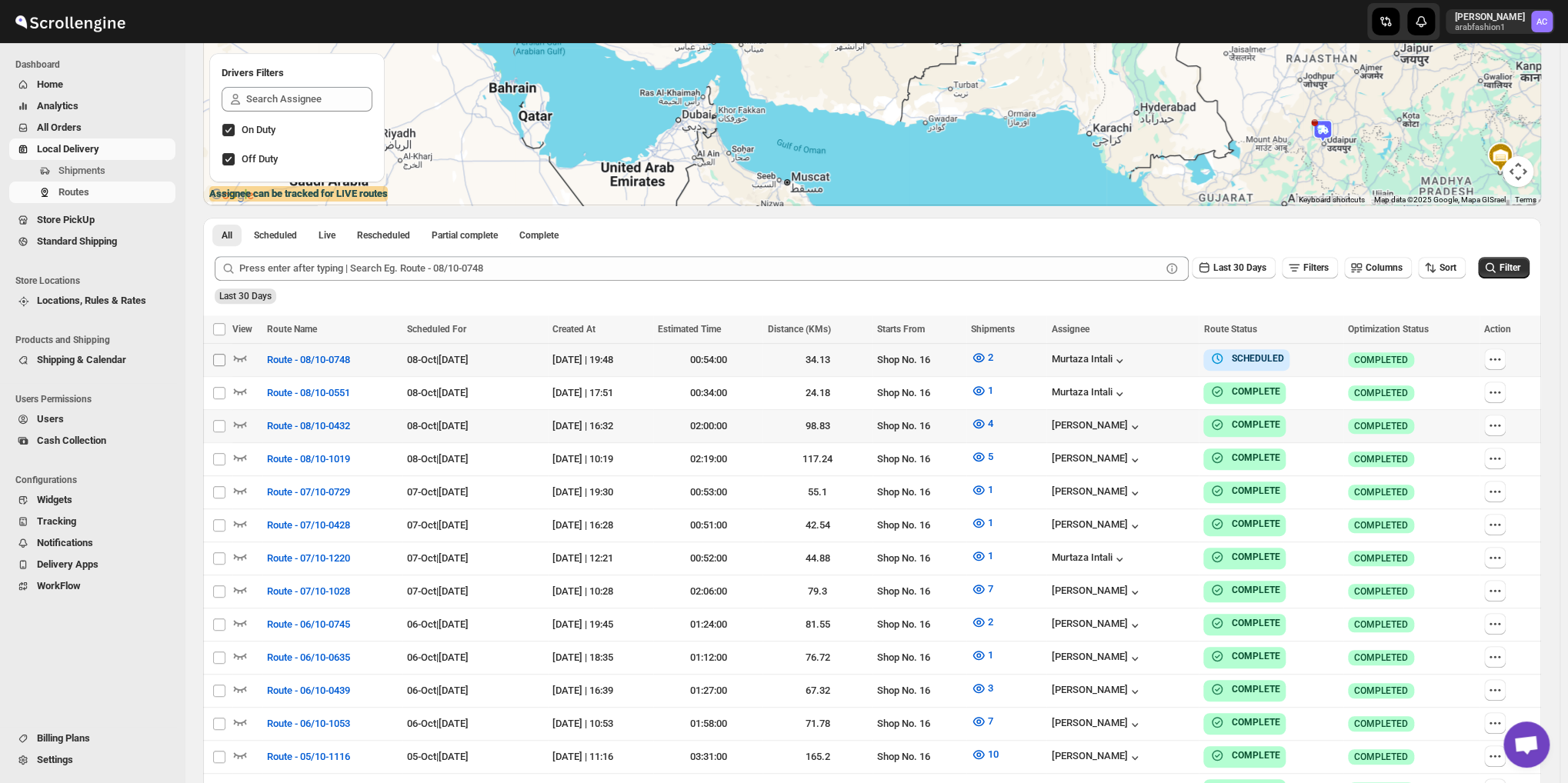
click at [221, 358] on input "Select route" at bounding box center [219, 360] width 12 height 12
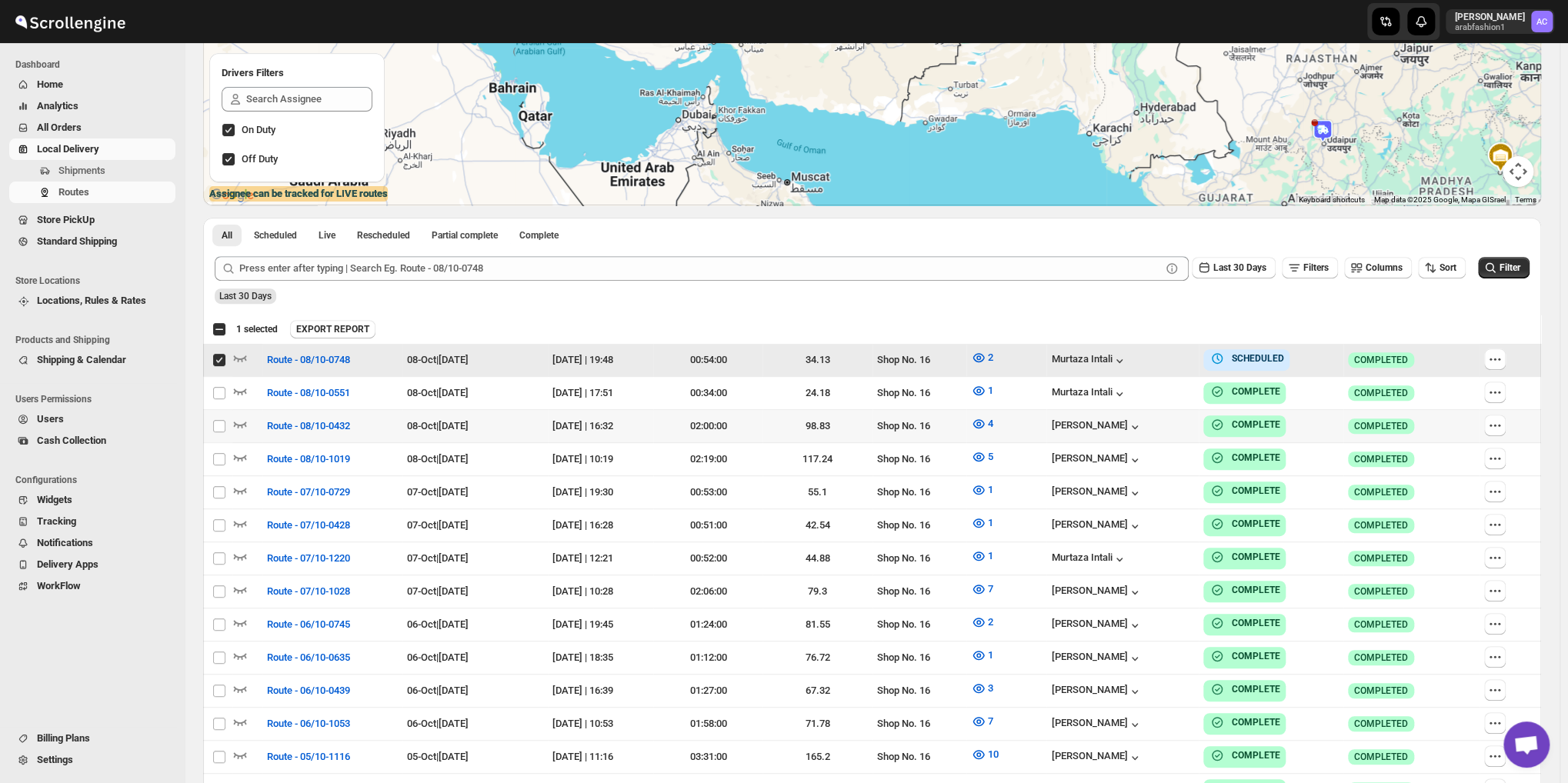
click at [213, 361] on input "Select route" at bounding box center [219, 360] width 12 height 12
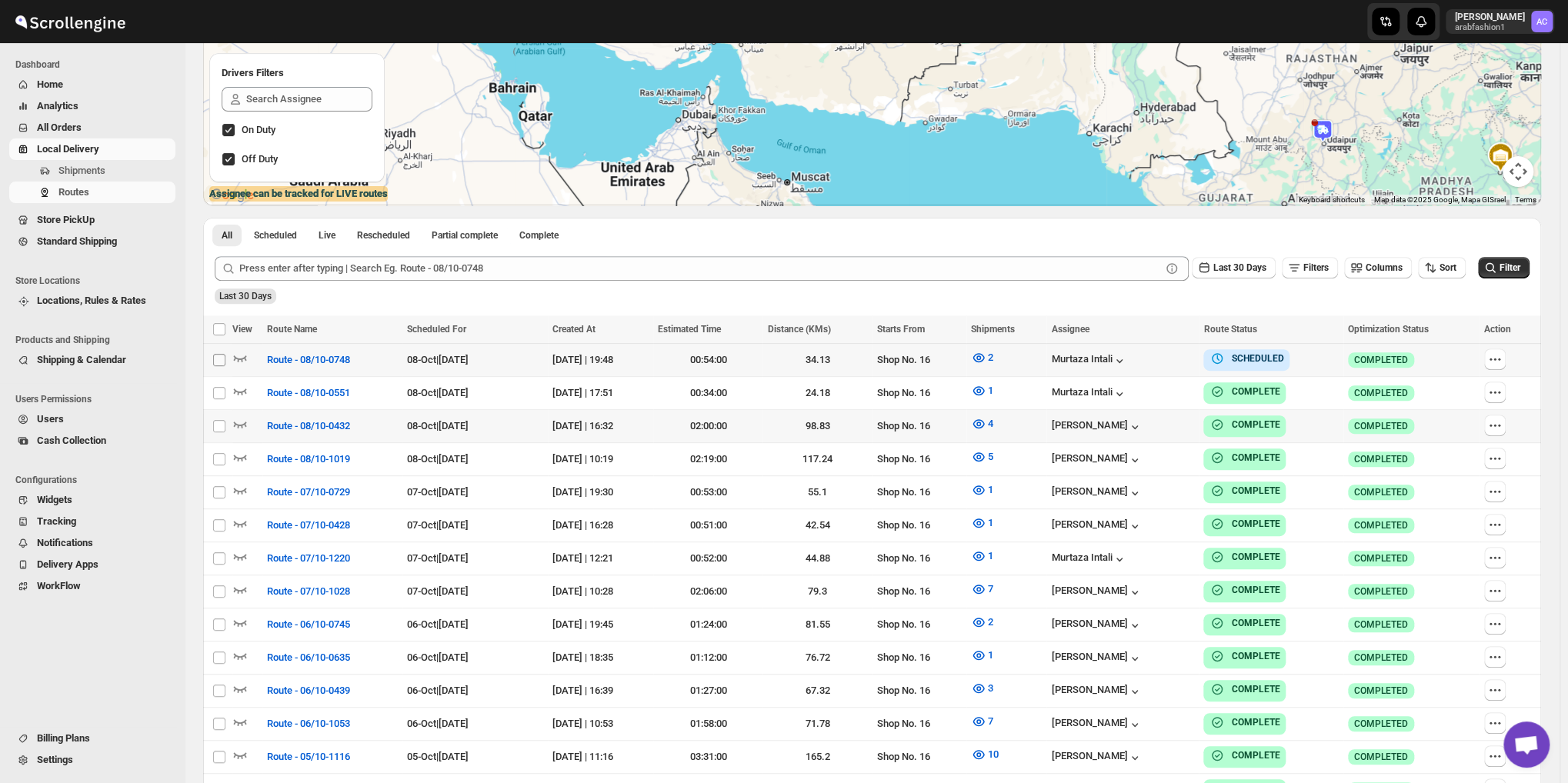
click at [213, 361] on input "Select route" at bounding box center [219, 360] width 12 height 12
checkbox input "true"
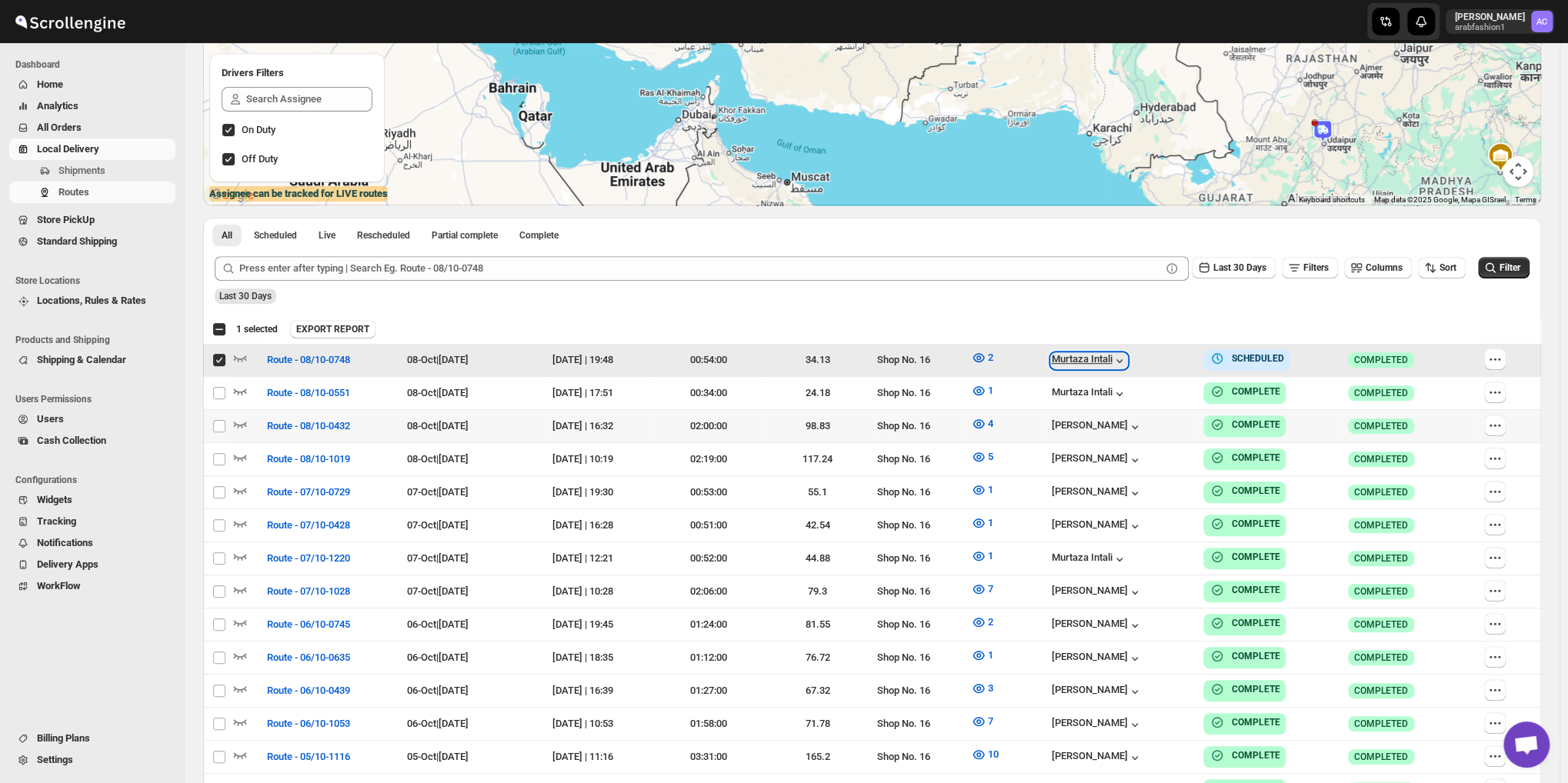
drag, startPoint x: 1111, startPoint y: 355, endPoint x: 1120, endPoint y: 355, distance: 9.0
click at [1112, 355] on div "Murtaza Intali" at bounding box center [1089, 361] width 76 height 15
click at [1069, 445] on span "Change Assignee" at bounding box center [1048, 445] width 72 height 12
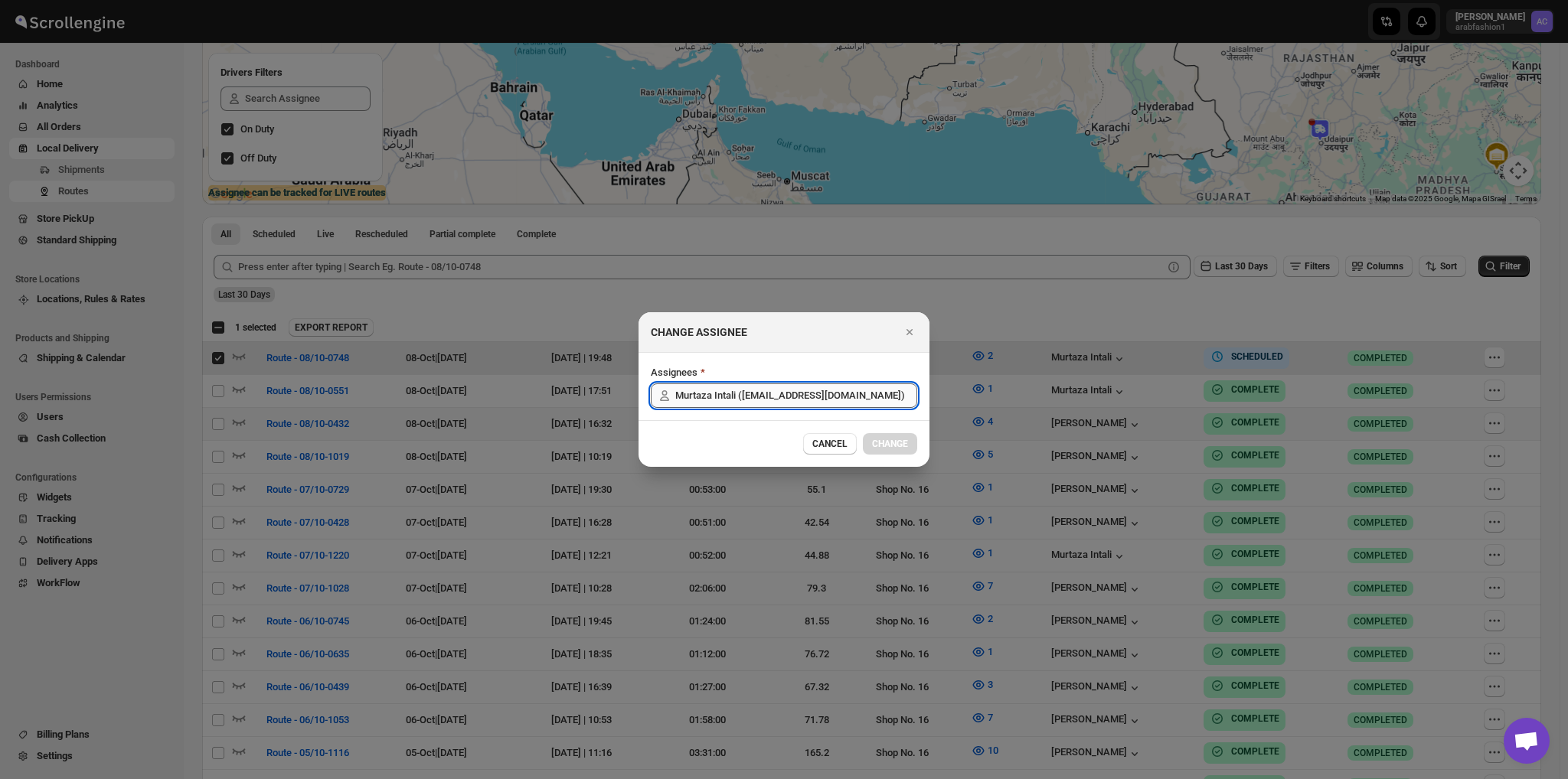
click at [880, 404] on input "Murtaza Intali ([EMAIL_ADDRESS][DOMAIN_NAME])" at bounding box center [795, 395] width 242 height 25
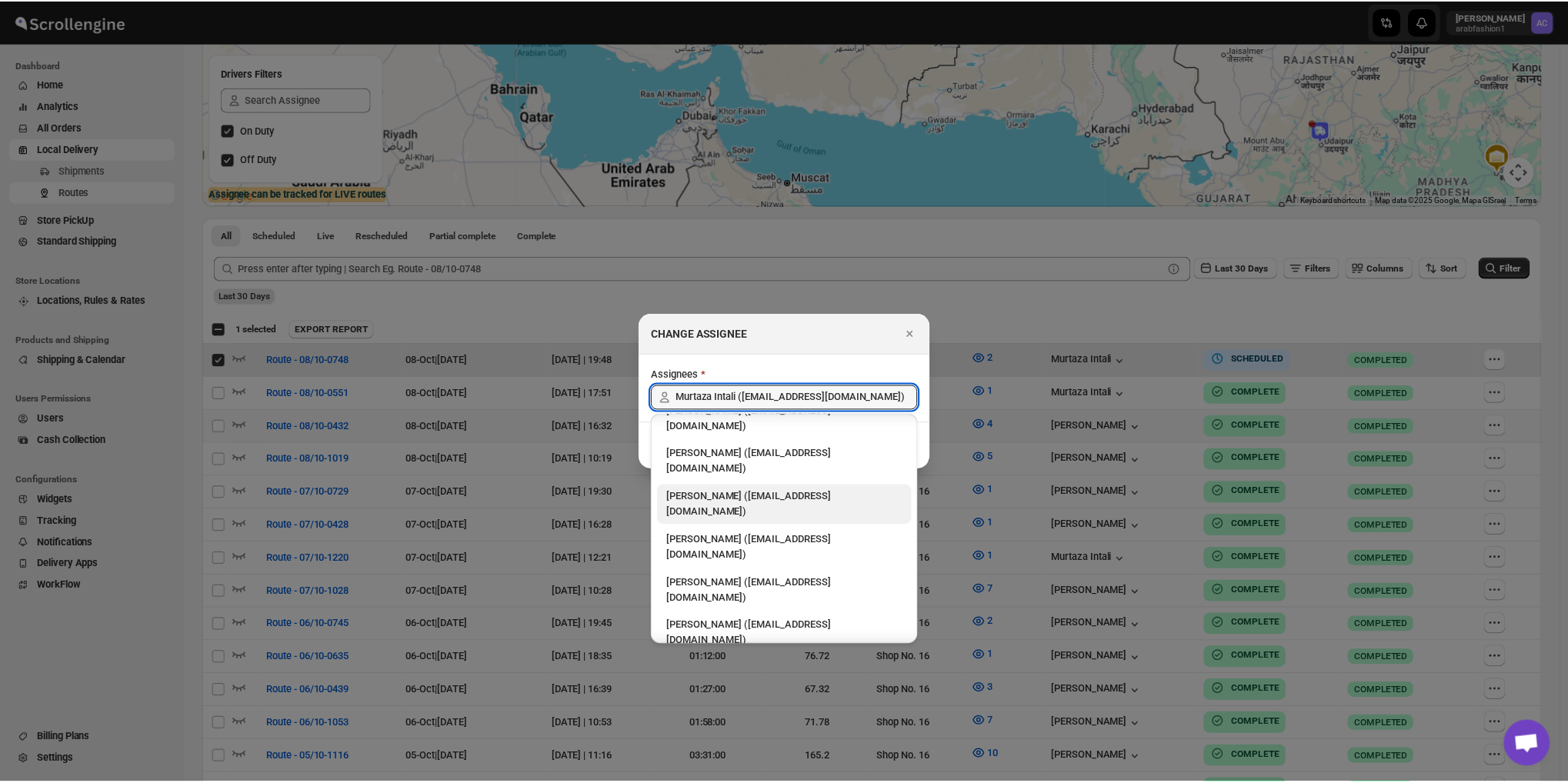
scroll to position [31, 0]
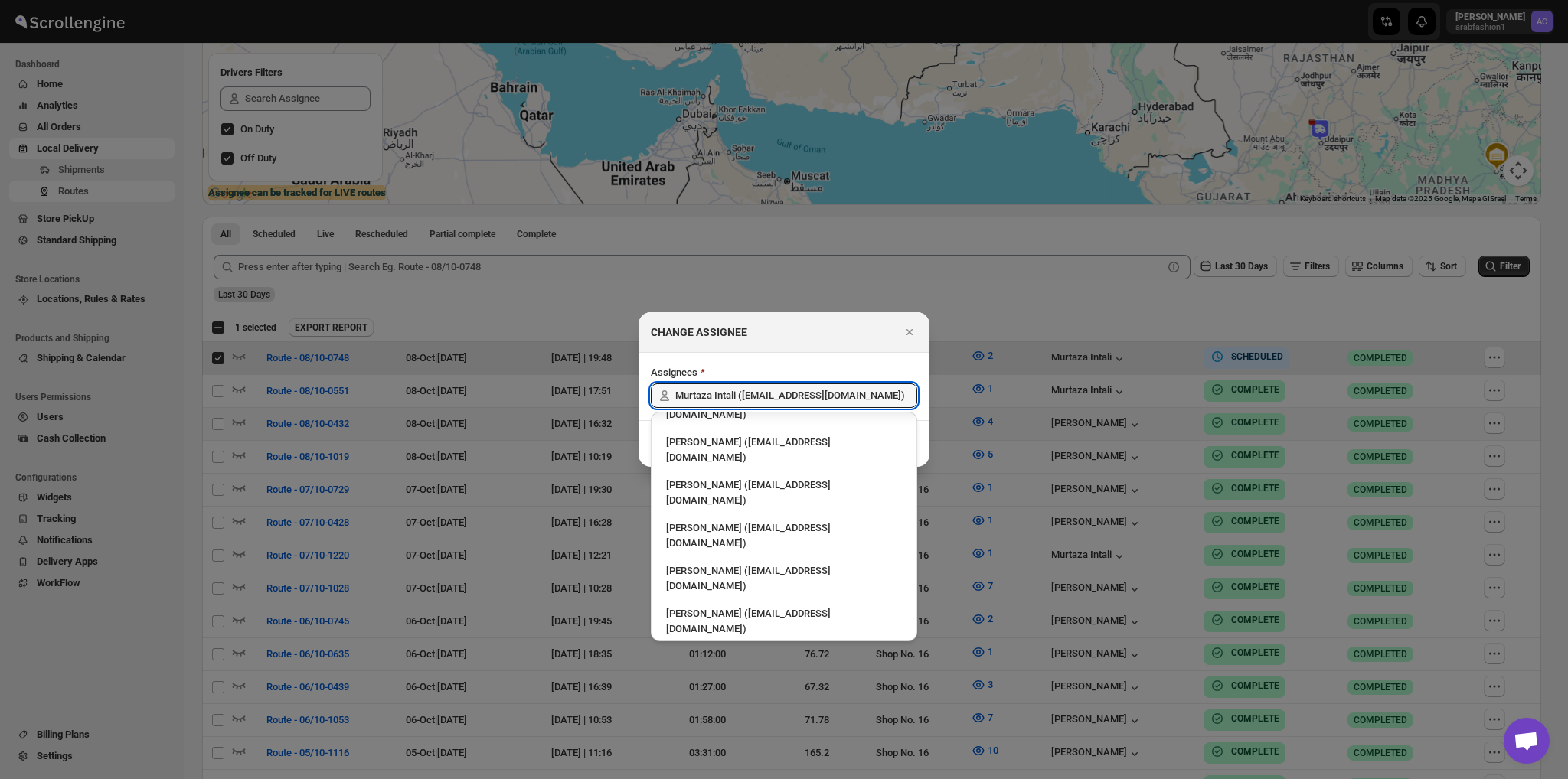
click at [711, 692] on div "[PERSON_NAME] ([EMAIL_ADDRESS][DOMAIN_NAME])" at bounding box center [784, 707] width 236 height 31
type input "[PERSON_NAME] ([EMAIL_ADDRESS][DOMAIN_NAME])"
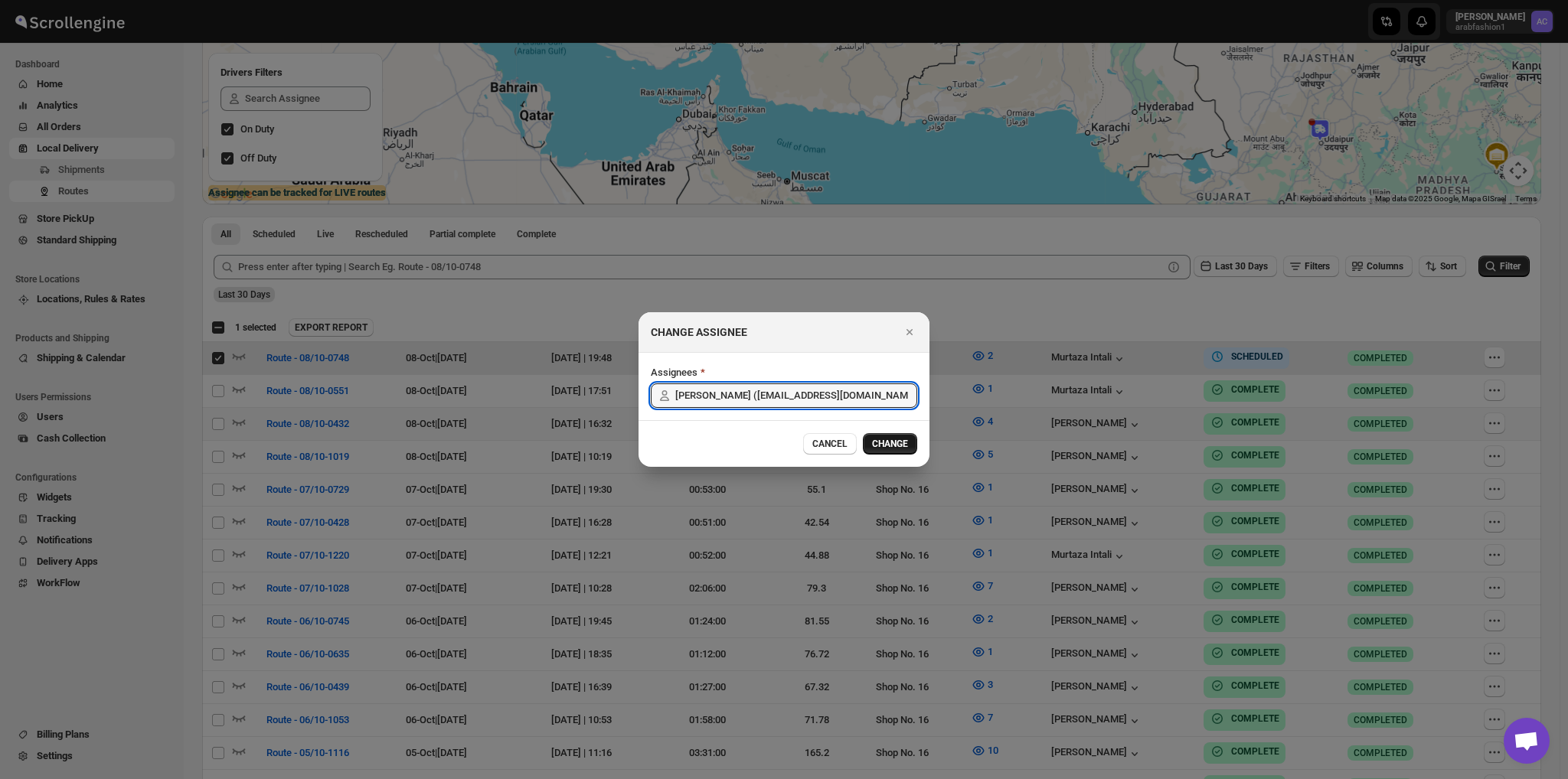
click at [891, 435] on button "CHANGE" at bounding box center [890, 443] width 54 height 21
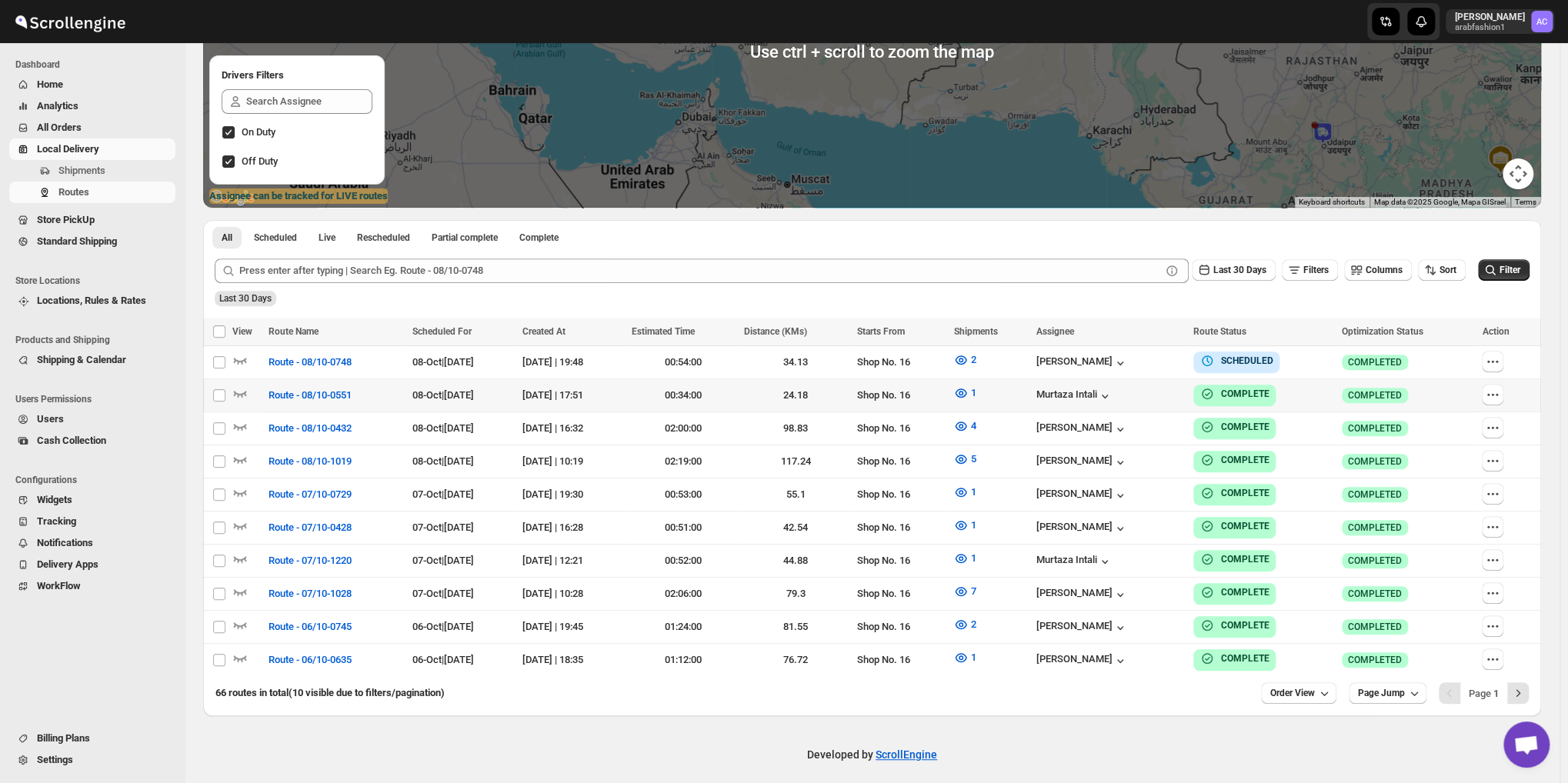
scroll to position [0, 0]
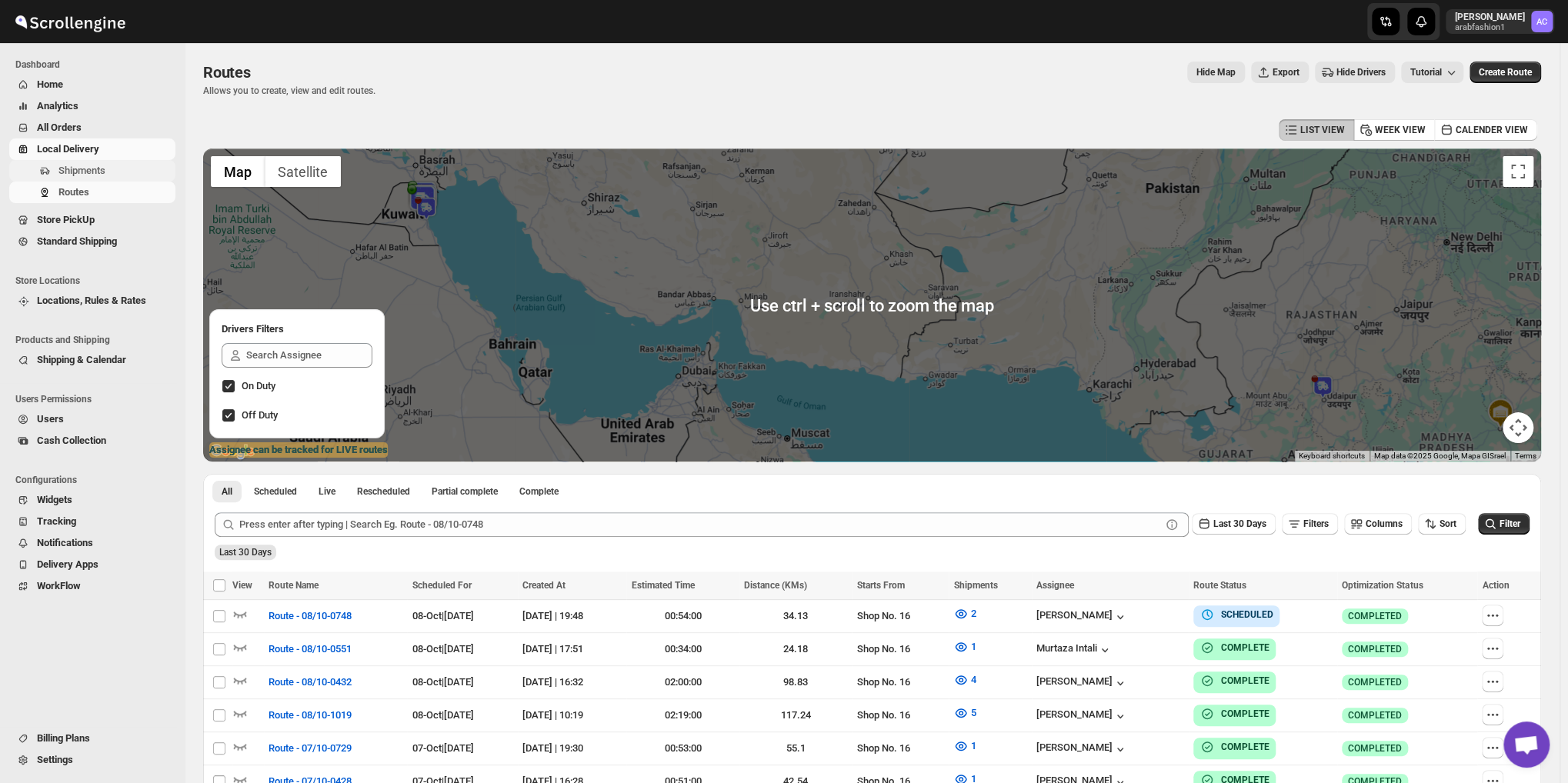
click at [84, 177] on span "Shipments" at bounding box center [115, 171] width 113 height 15
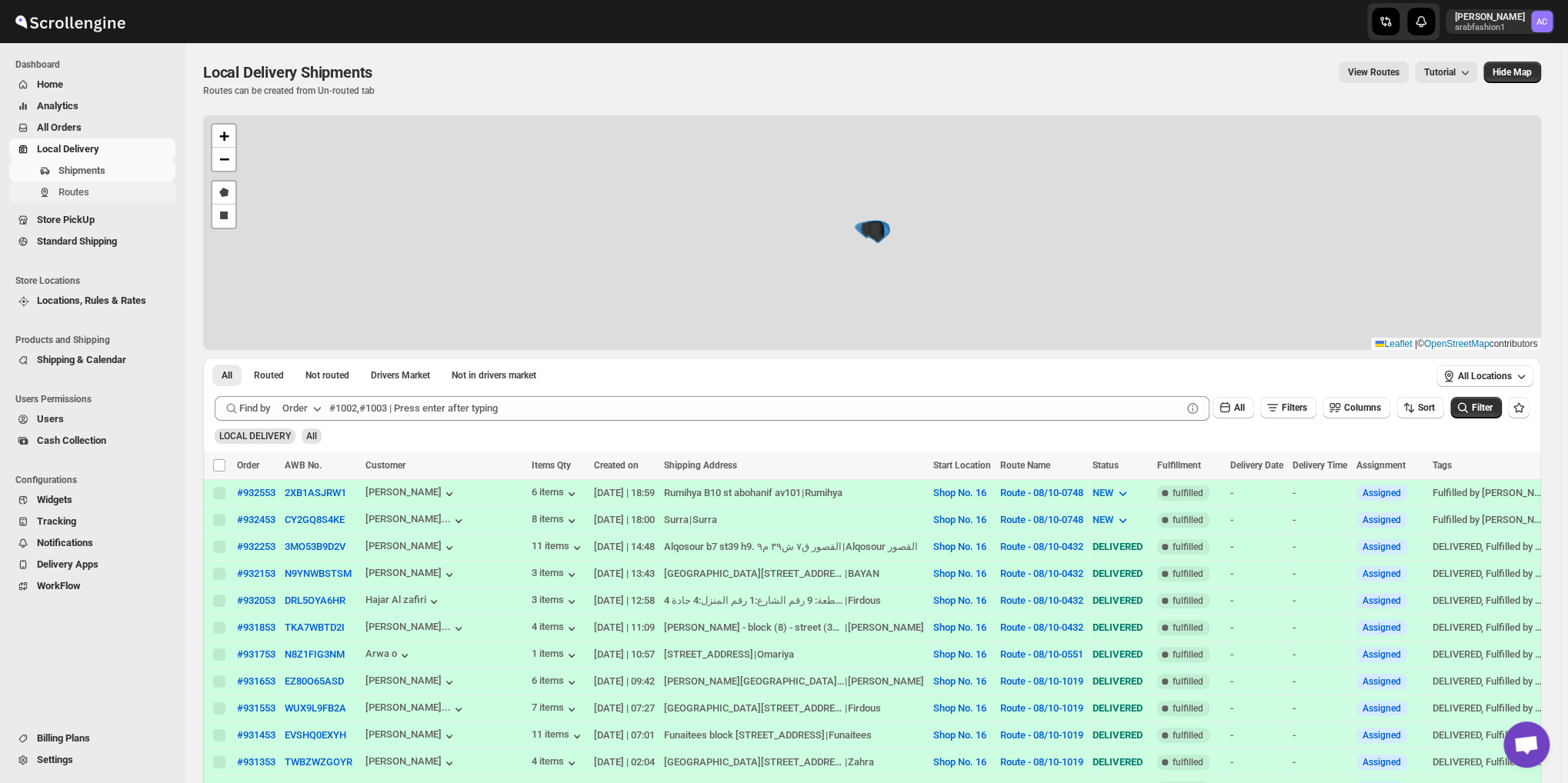
click at [84, 190] on span "Routes" at bounding box center [74, 192] width 31 height 12
